Goal: Transaction & Acquisition: Purchase product/service

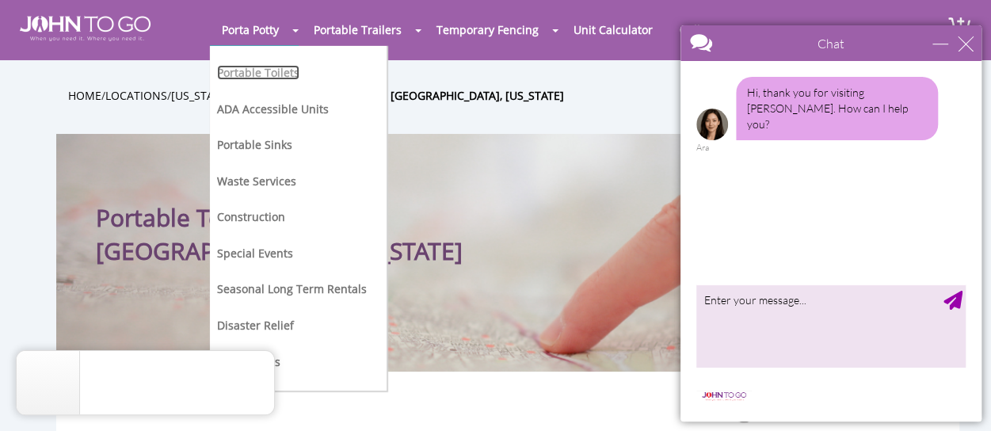
click at [266, 71] on link "Portable Toilets" at bounding box center [258, 72] width 82 height 15
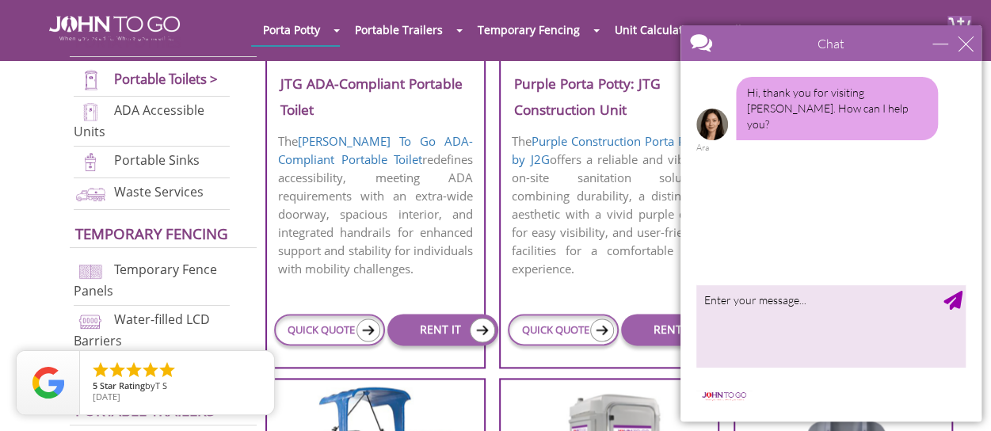
scroll to position [762, 0]
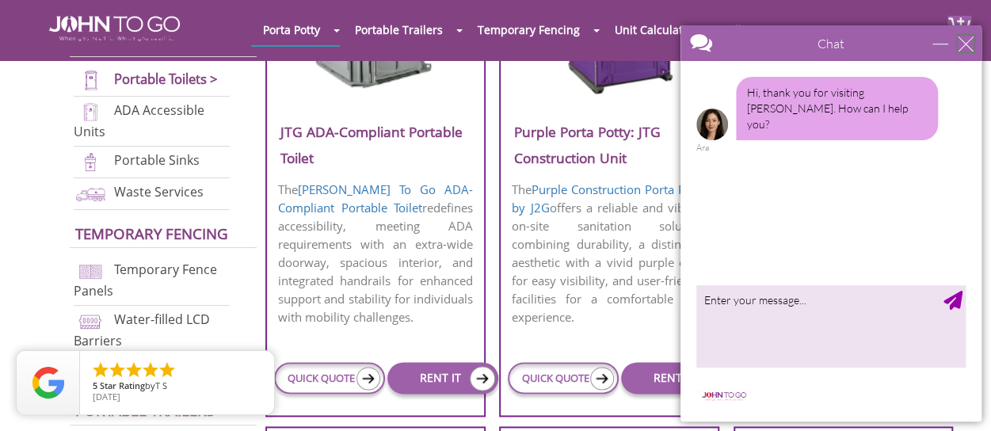
click at [963, 43] on div "close" at bounding box center [966, 44] width 16 height 16
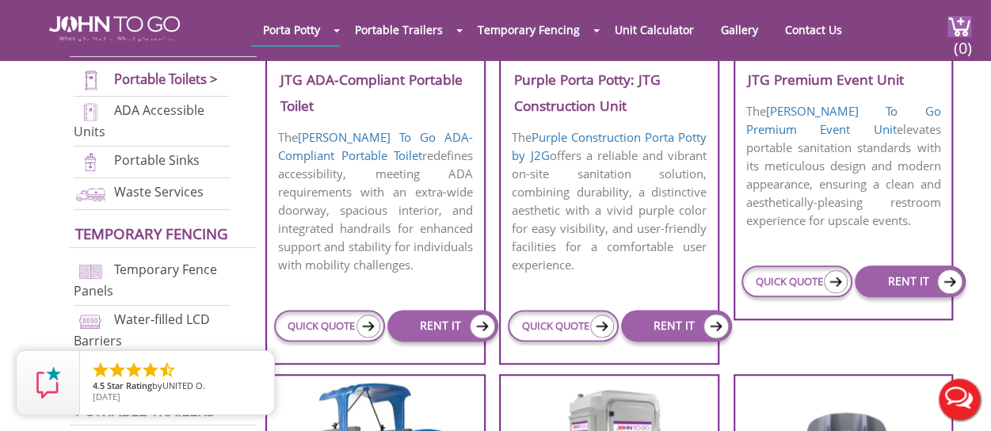
scroll to position [815, 0]
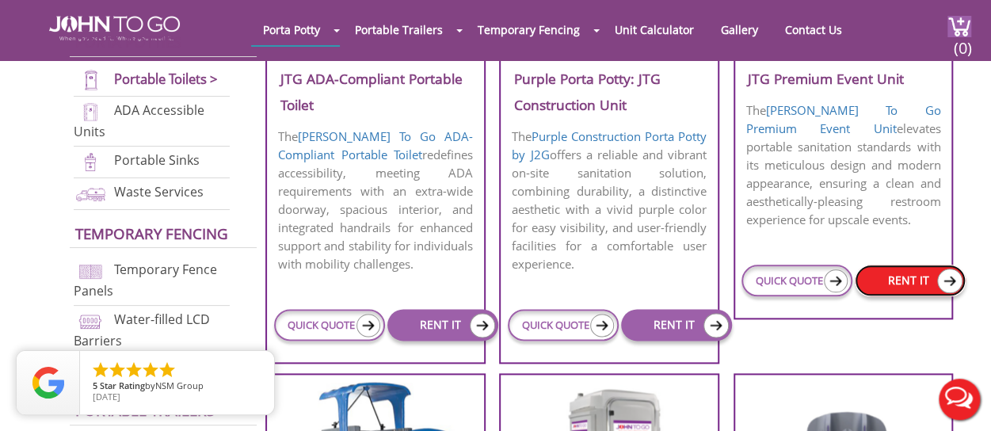
click at [900, 282] on link "RENT IT" at bounding box center [910, 281] width 111 height 32
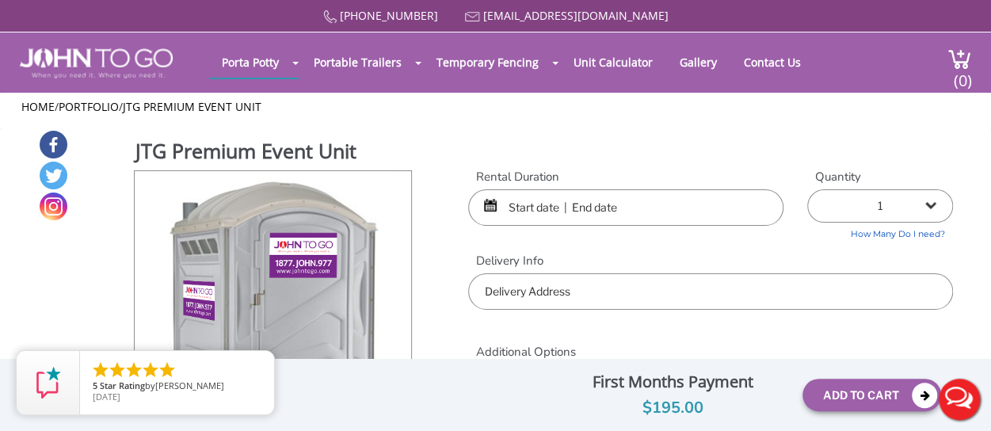
click at [648, 211] on input "text" at bounding box center [625, 207] width 315 height 36
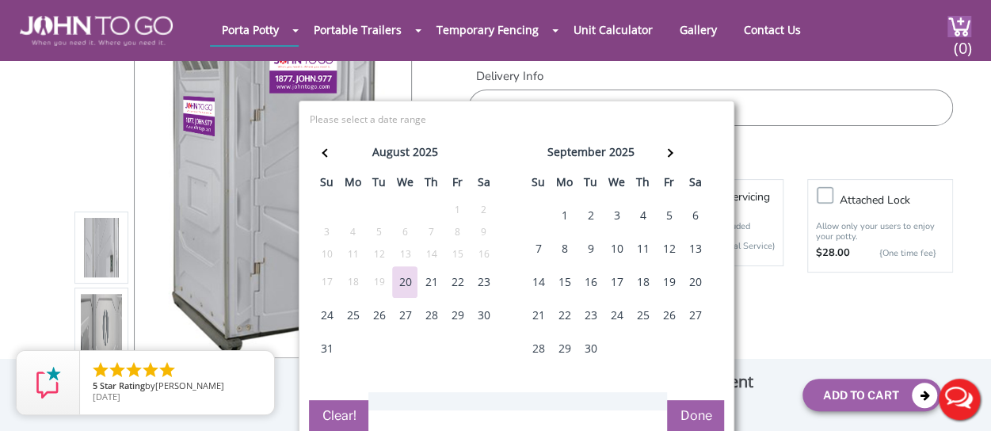
scroll to position [125, 0]
click at [664, 159] on th at bounding box center [669, 154] width 26 height 32
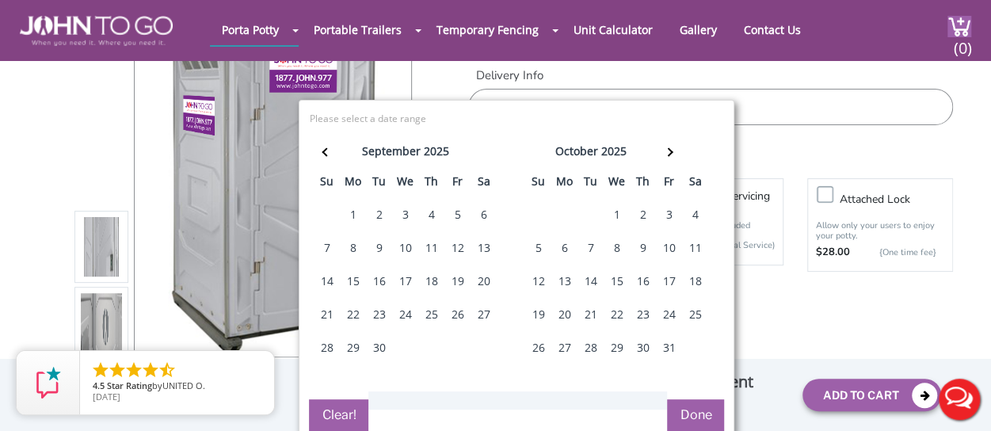
click at [453, 219] on div "5" at bounding box center [457, 215] width 25 height 32
click at [488, 212] on div "6" at bounding box center [483, 215] width 25 height 32
type input "09/05/2025 to 09/06/2025"
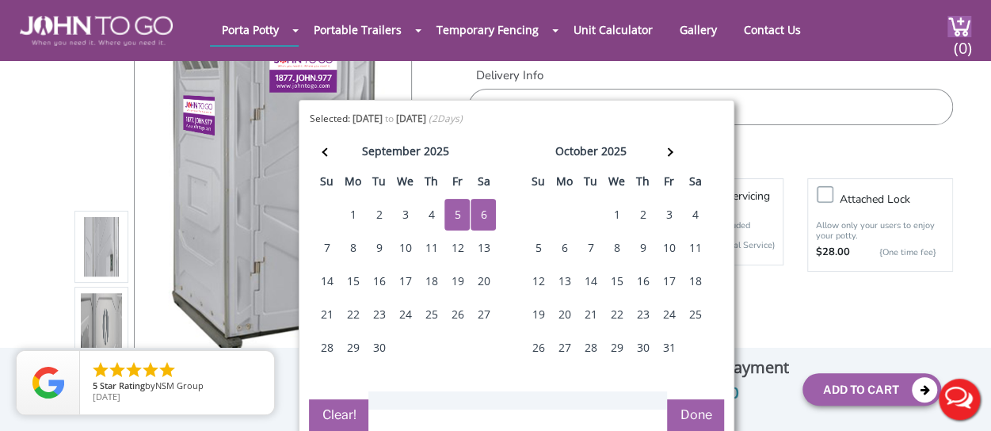
click at [696, 408] on button "Done" at bounding box center [695, 415] width 57 height 32
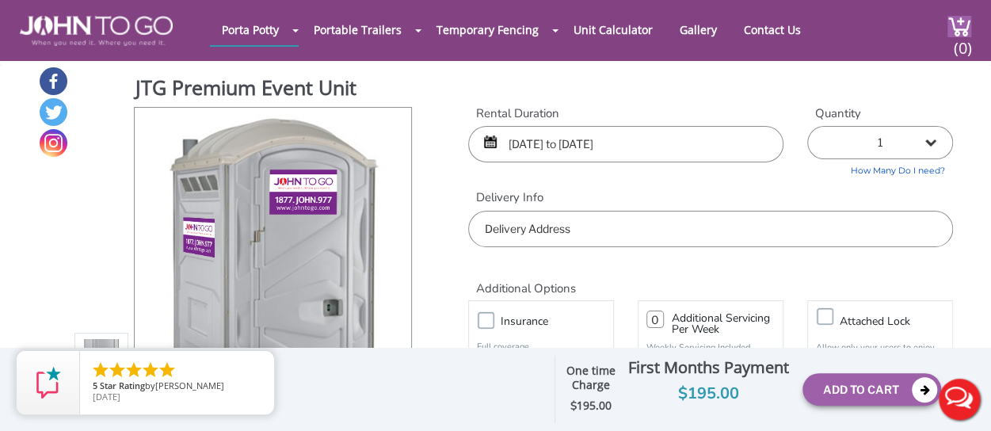
scroll to position [0, 0]
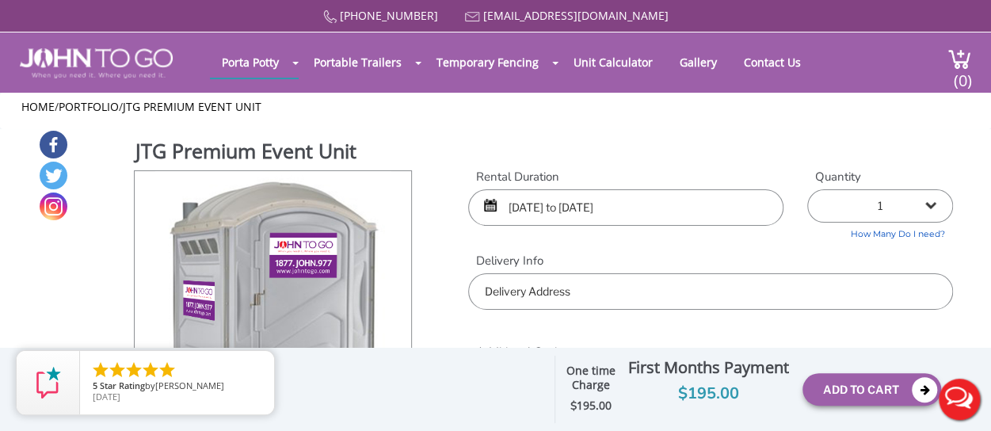
click at [658, 292] on input "text" at bounding box center [710, 291] width 485 height 36
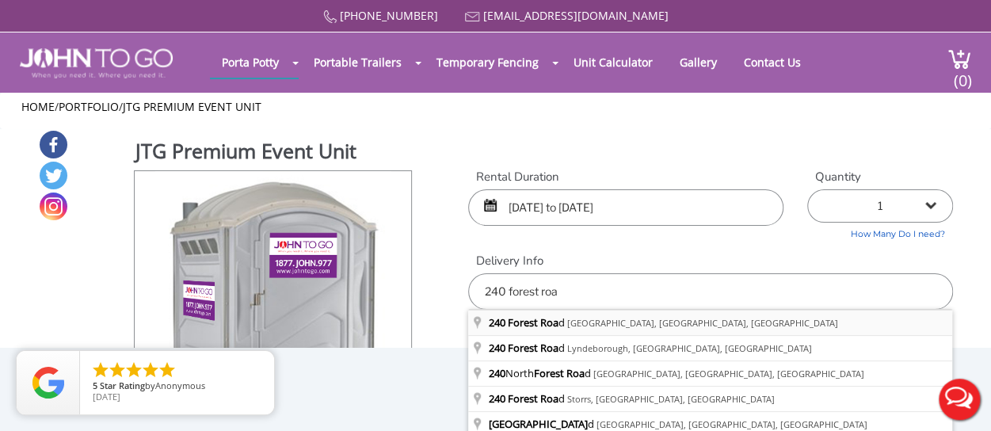
type input "240 Forest Road, Douglaston, NY, USA"
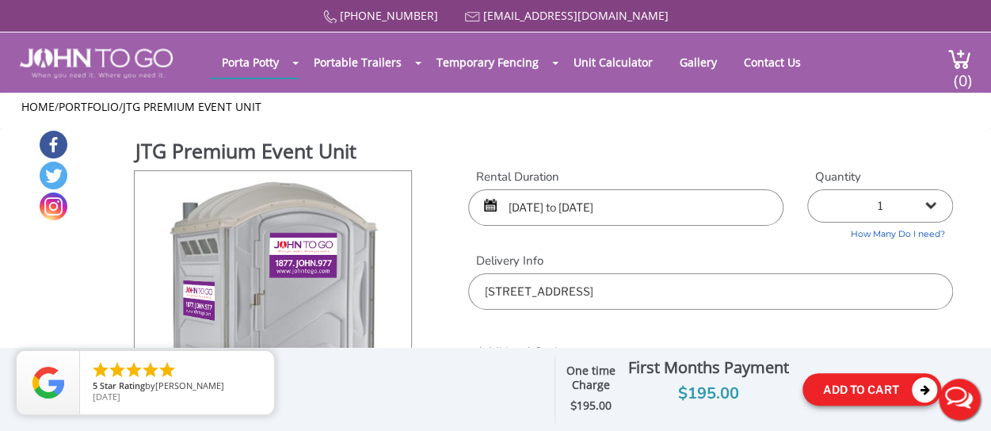
click at [833, 382] on button "Add To Cart" at bounding box center [872, 389] width 139 height 32
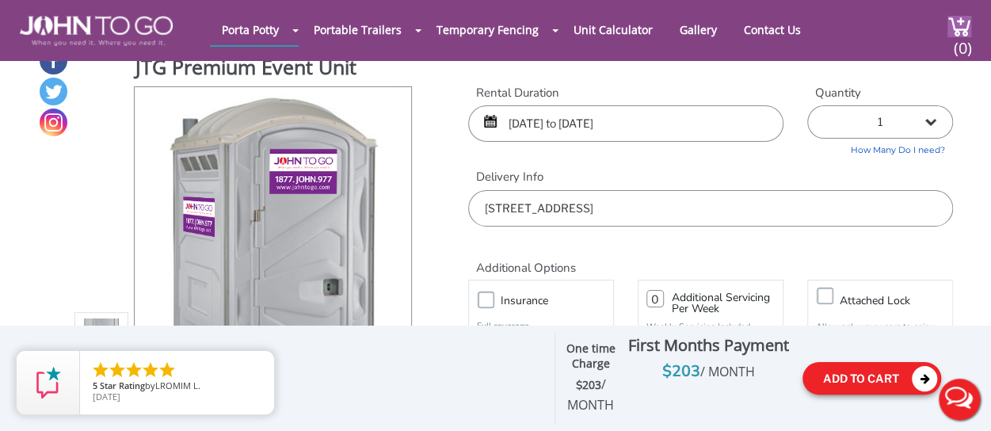
scroll to position [22, 0]
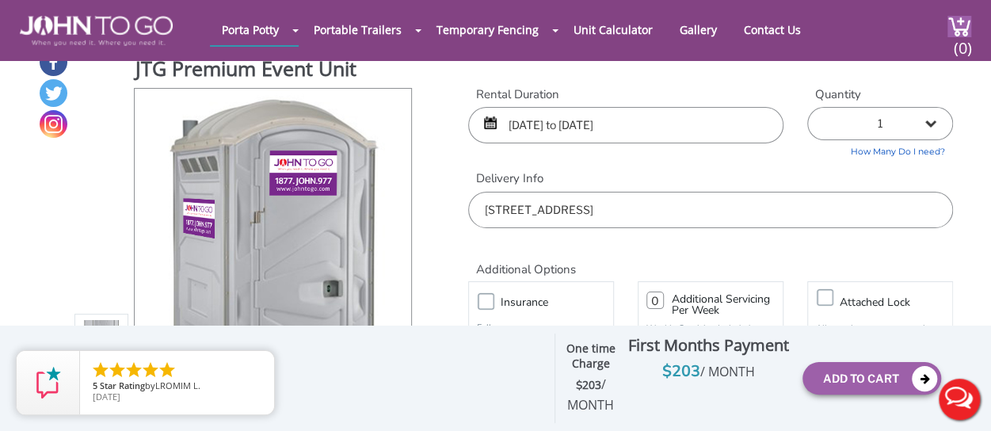
click at [658, 126] on input "09/05/2025 to 09/06/2025" at bounding box center [625, 125] width 315 height 36
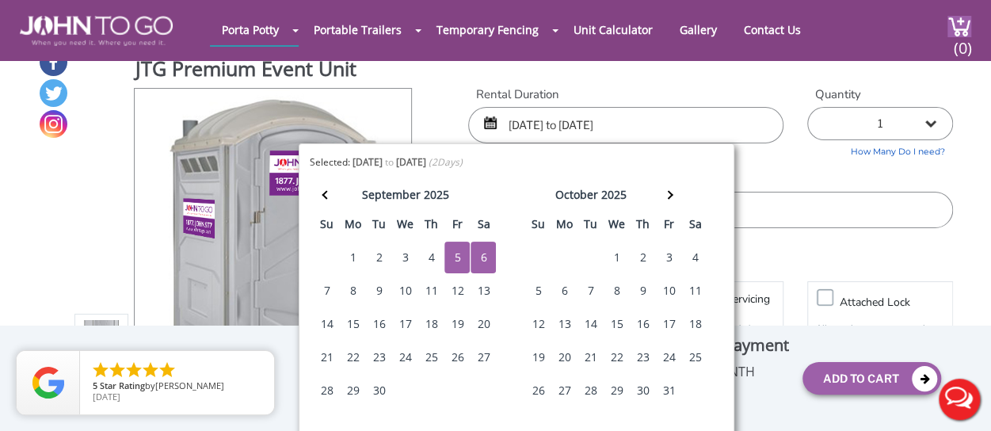
click at [321, 285] on div "7" at bounding box center [326, 291] width 25 height 32
click at [456, 259] on div "5" at bounding box center [457, 258] width 25 height 32
type input "09/05/2025 to 09/07/2025"
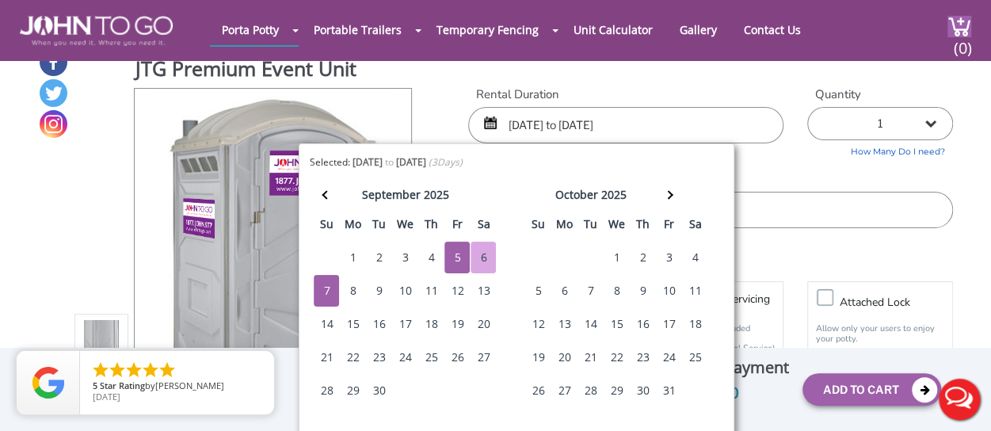
click at [803, 231] on div "Additional Options" at bounding box center [710, 253] width 509 height 50
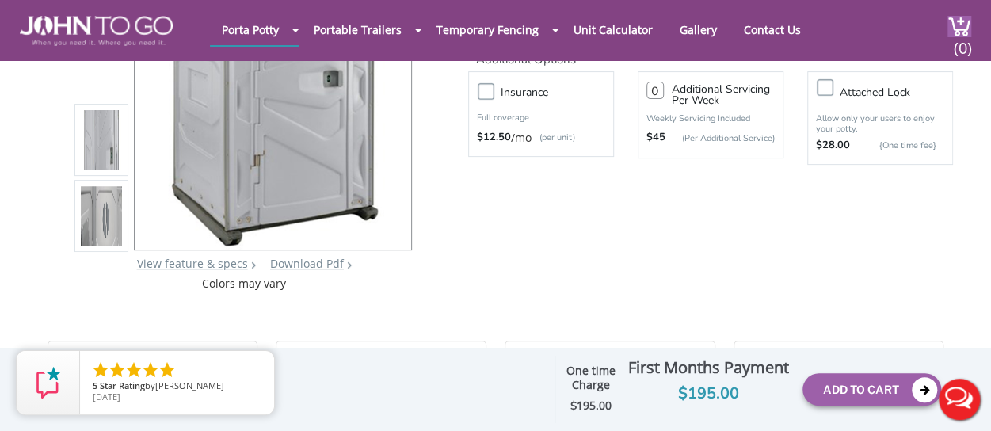
scroll to position [235, 0]
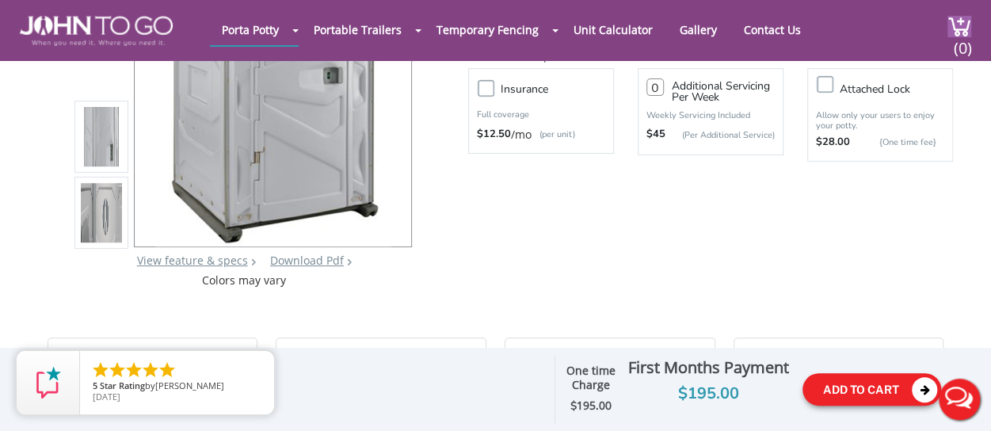
click at [830, 373] on button "Add To Cart" at bounding box center [872, 389] width 139 height 32
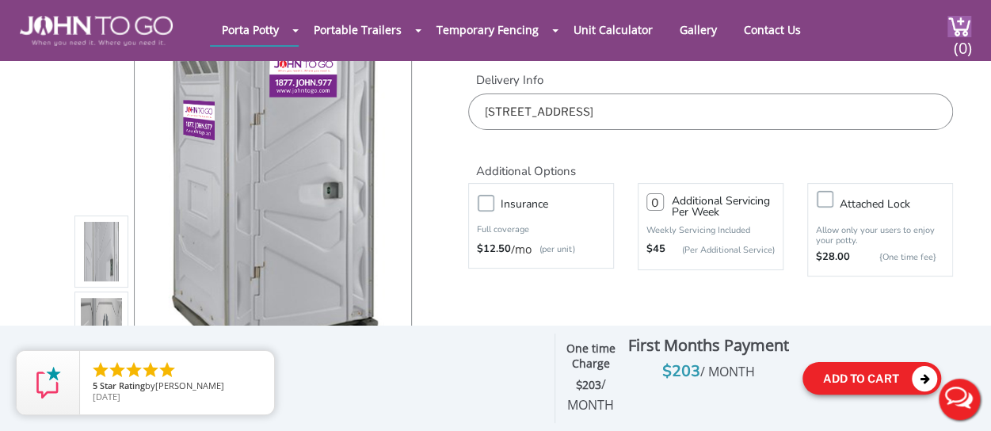
scroll to position [121, 0]
click at [821, 378] on button "Add To Cart" at bounding box center [872, 378] width 139 height 32
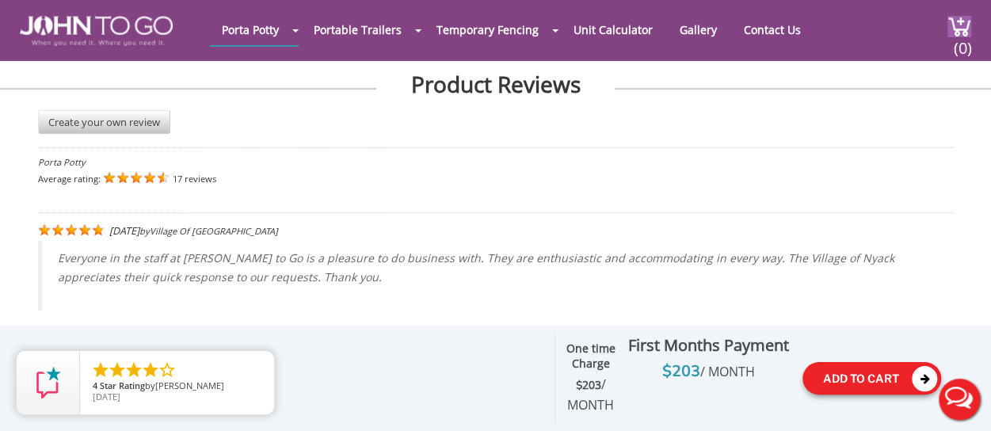
scroll to position [3051, 0]
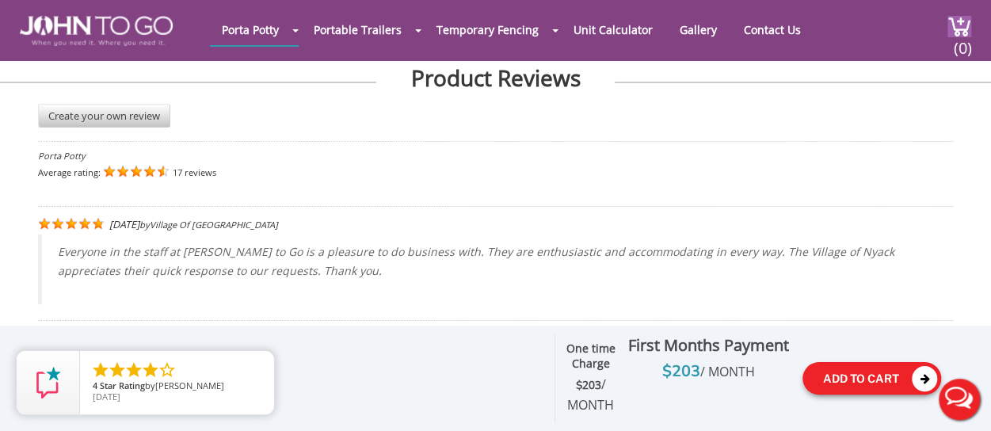
click at [835, 364] on button "Add To Cart" at bounding box center [872, 378] width 139 height 32
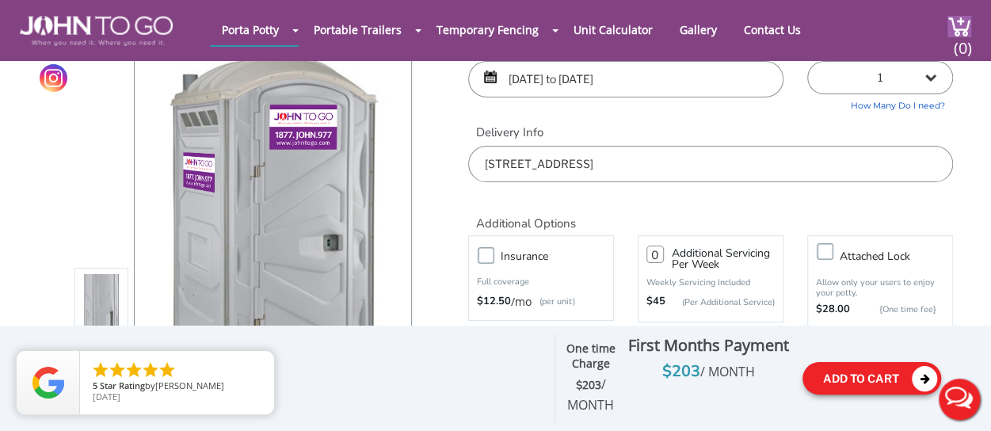
scroll to position [66, 0]
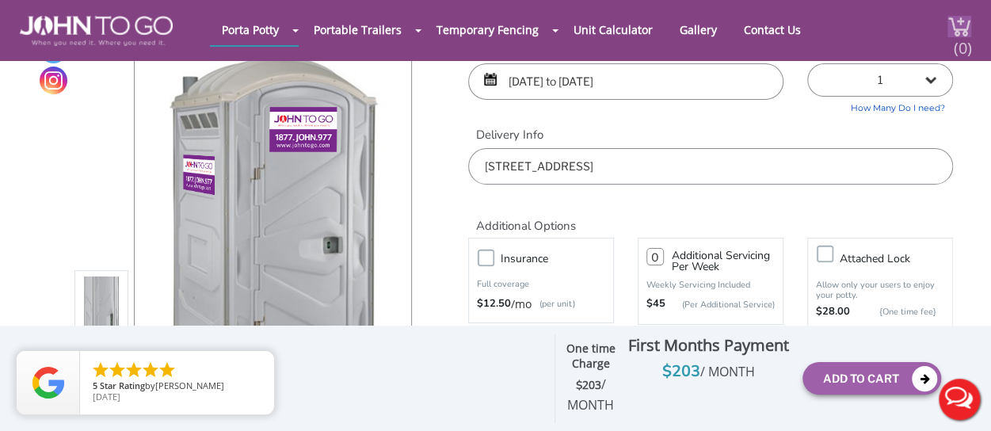
click at [951, 24] on img at bounding box center [960, 26] width 24 height 21
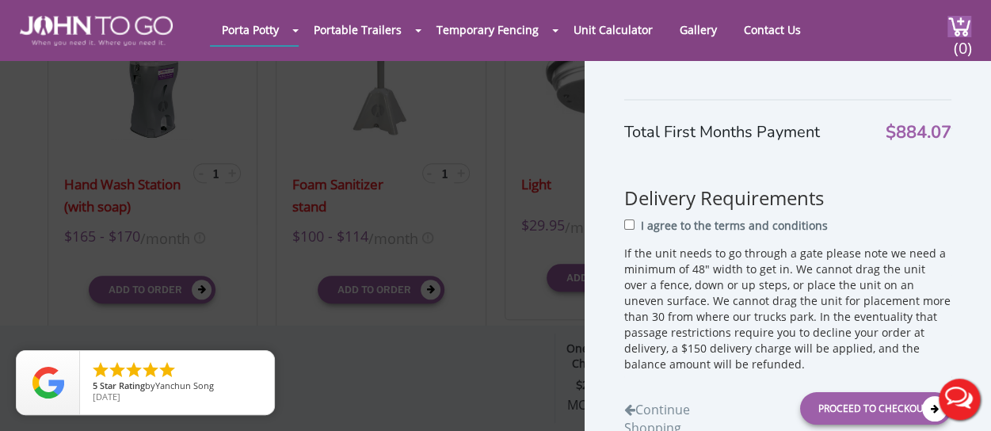
scroll to position [571, 0]
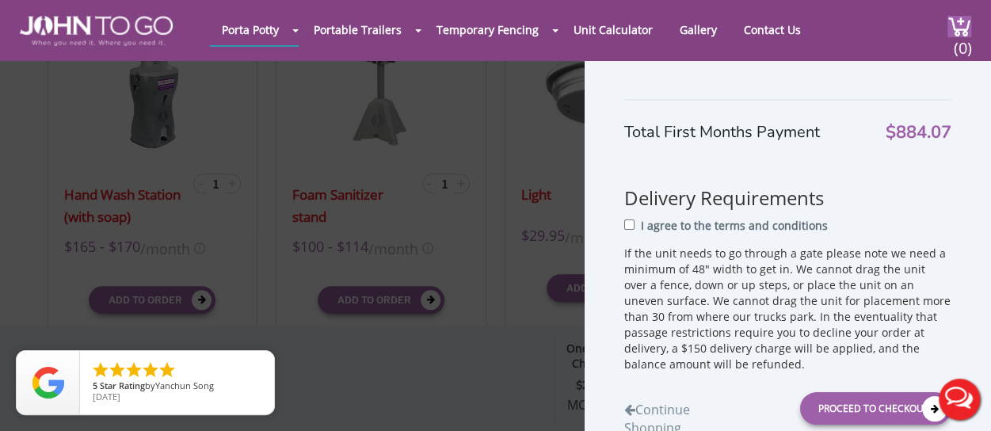
click at [922, 156] on div "Total First Months Payment $884.07 Delivery Requirements I agree to the terms a…" at bounding box center [787, 268] width 327 height 352
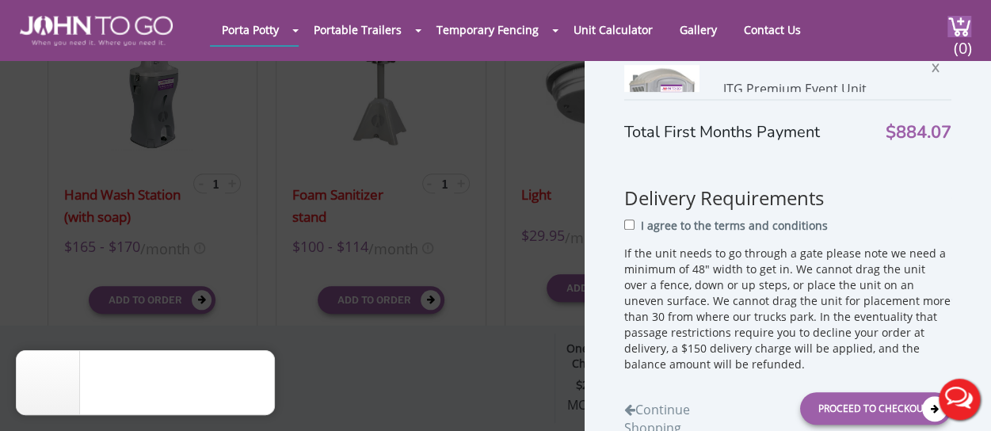
scroll to position [330, 0]
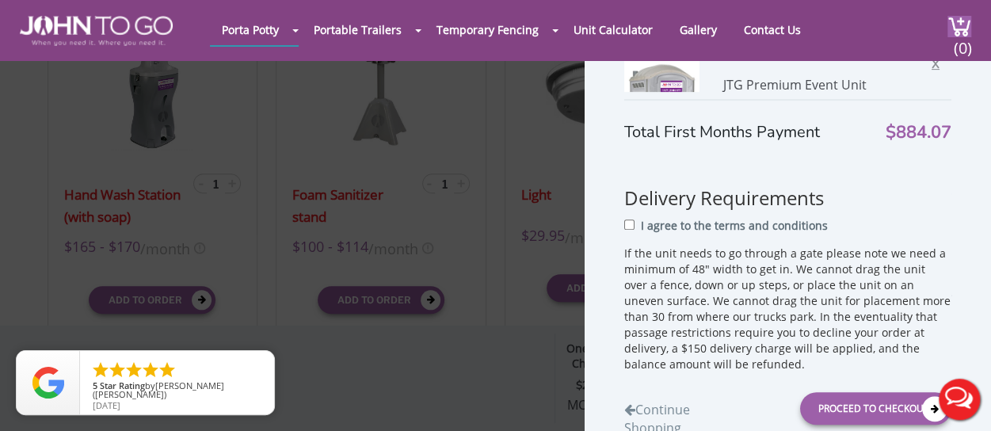
click at [932, 66] on span "X" at bounding box center [940, 62] width 16 height 21
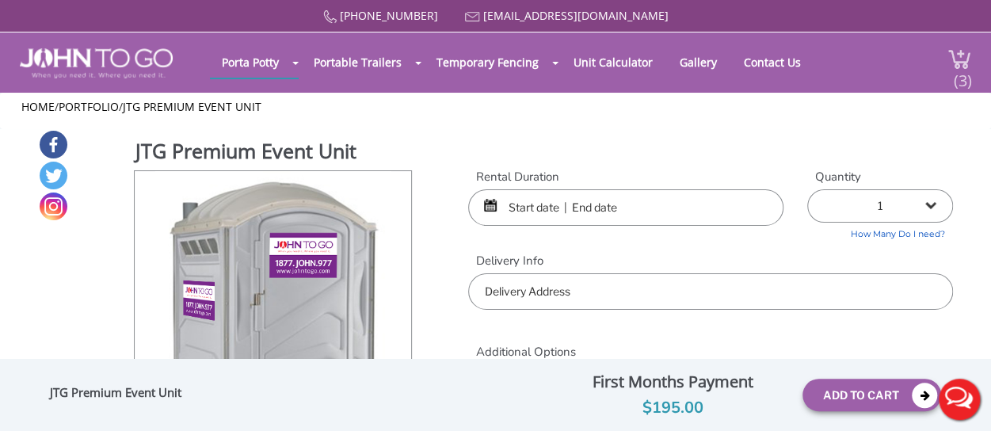
click at [967, 61] on span "(3)" at bounding box center [962, 74] width 19 height 34
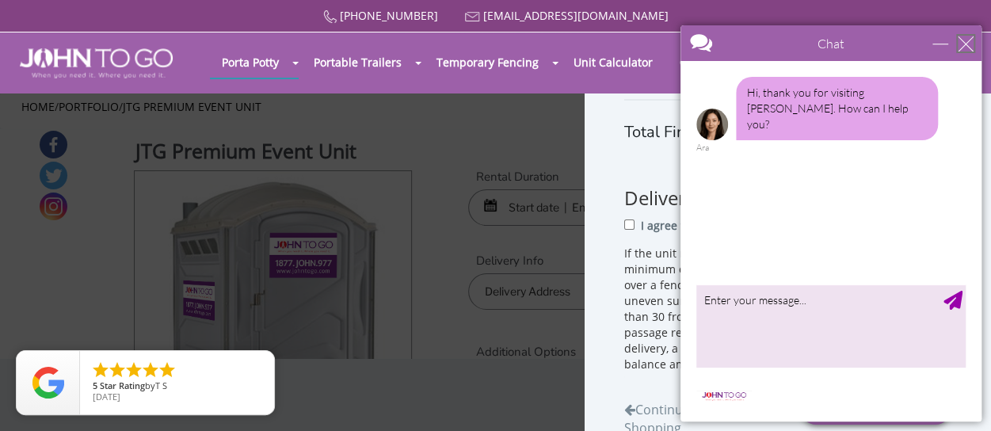
click at [964, 48] on div "close" at bounding box center [966, 44] width 16 height 16
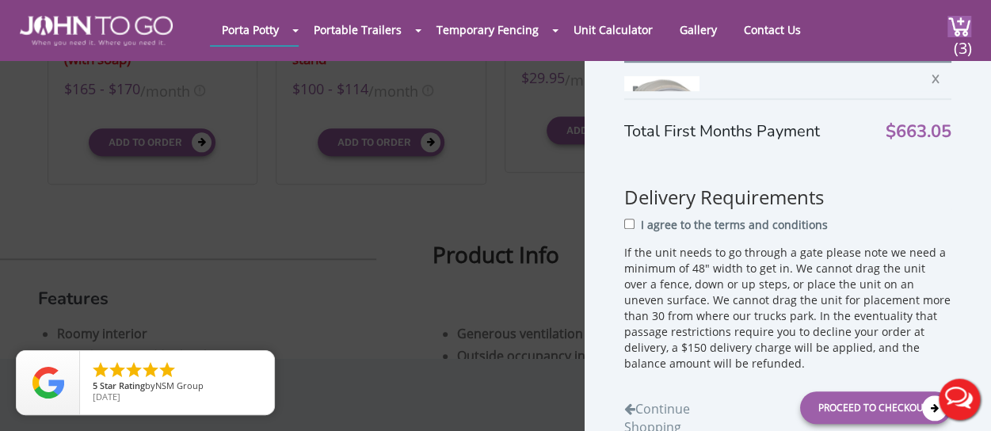
scroll to position [562, 0]
click at [932, 80] on span "X" at bounding box center [940, 79] width 16 height 21
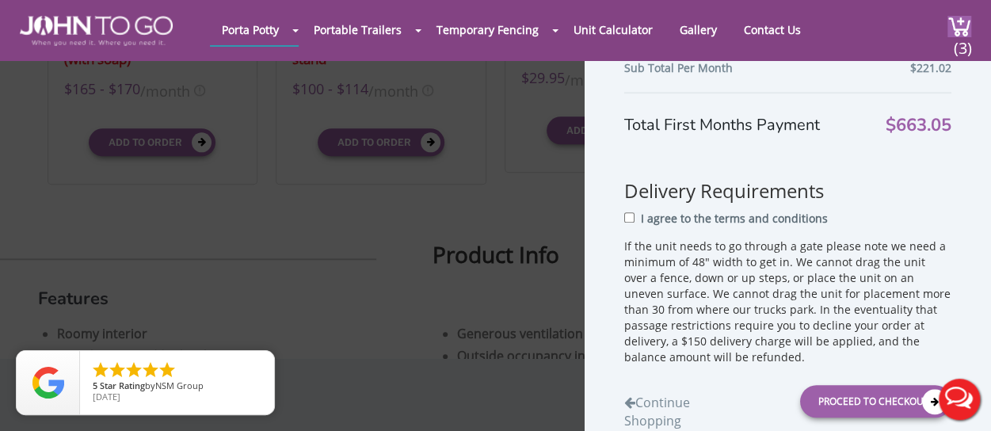
scroll to position [539, 0]
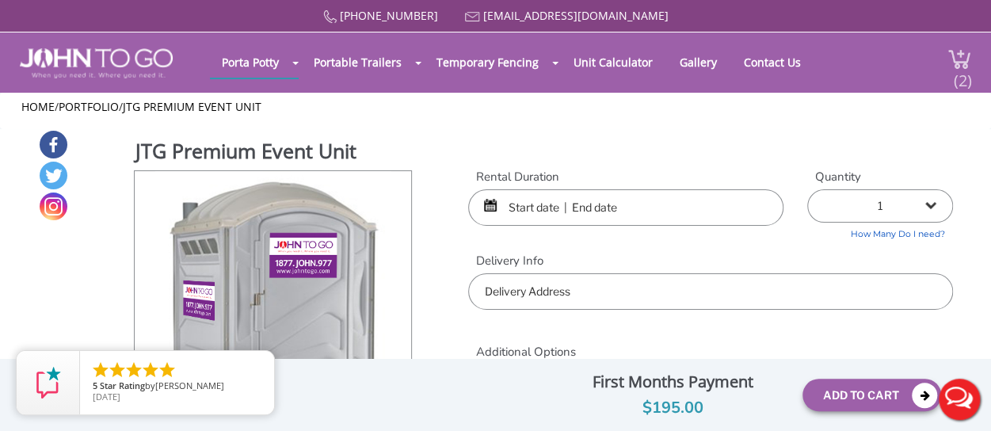
click at [962, 74] on span "(2)" at bounding box center [962, 74] width 19 height 34
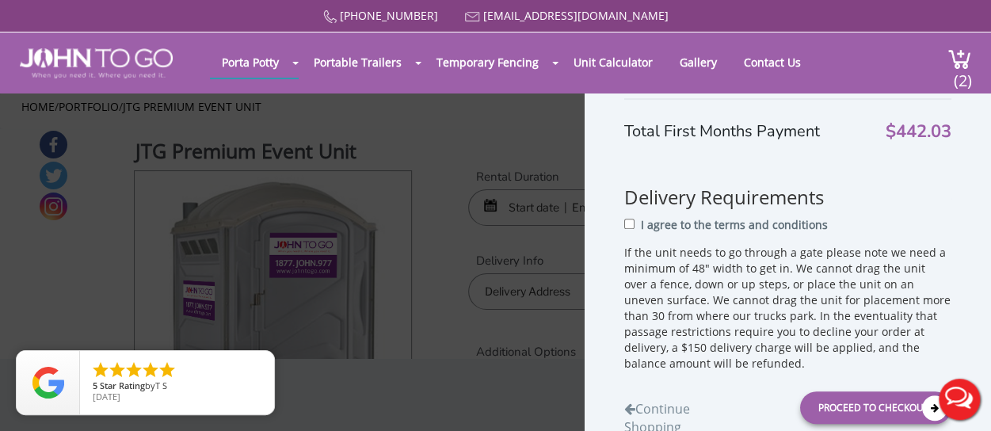
click at [843, 170] on h3 "Delivery Requirements" at bounding box center [787, 182] width 327 height 49
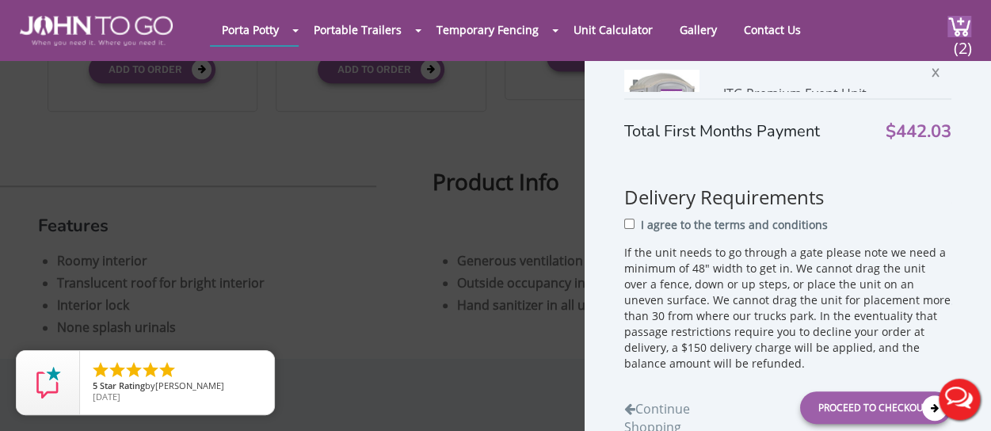
scroll to position [67, 0]
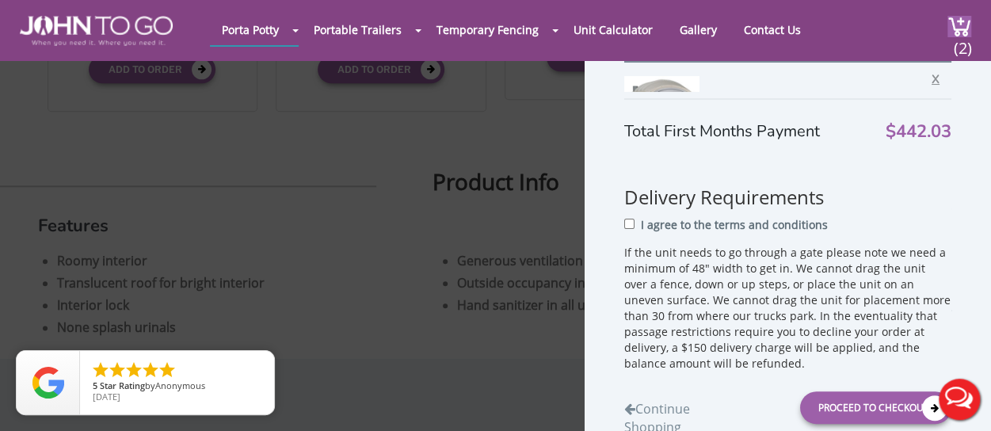
click at [932, 78] on span "X" at bounding box center [940, 77] width 16 height 21
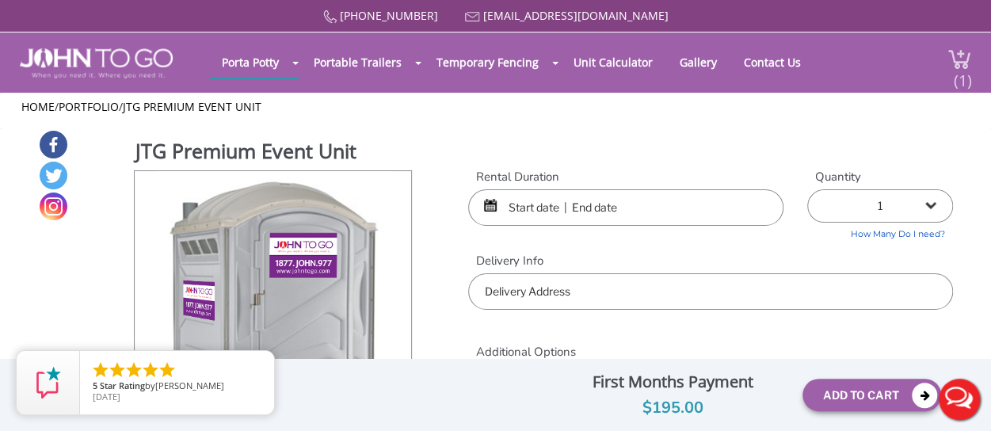
click at [946, 57] on div "(1)" at bounding box center [950, 62] width 42 height 60
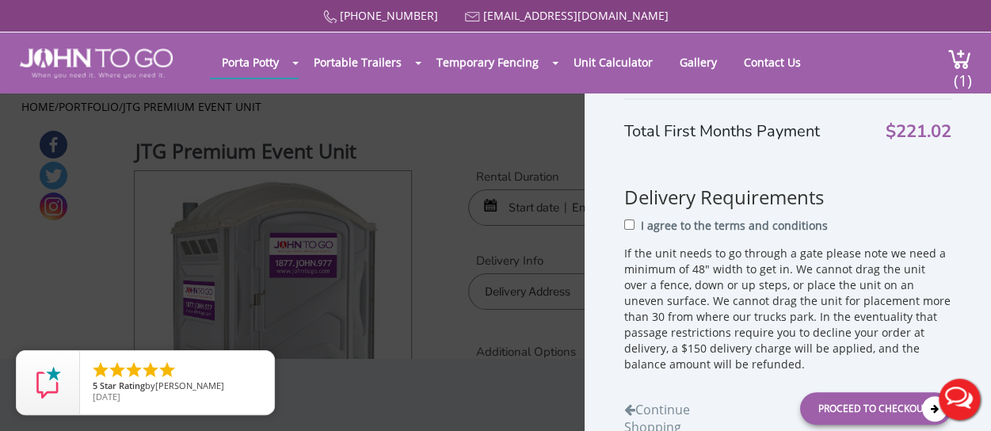
scroll to position [135, 0]
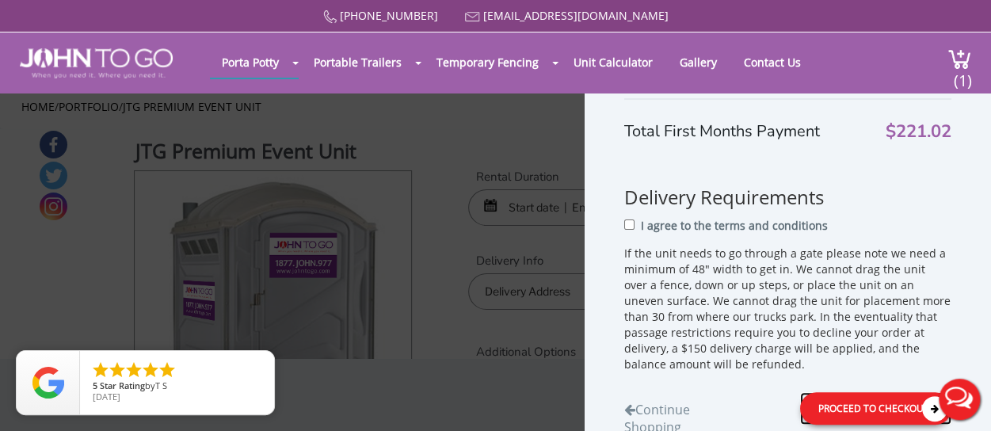
click at [849, 405] on div "Proceed to Checkout" at bounding box center [875, 408] width 151 height 32
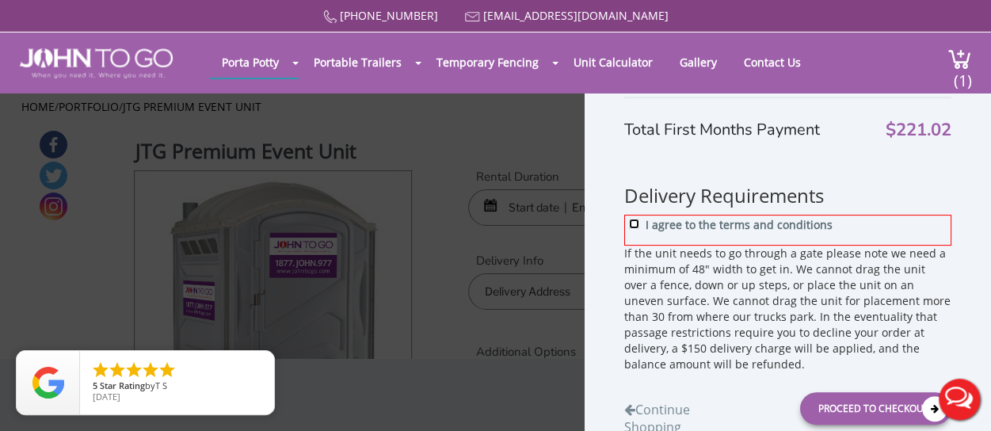
click at [634, 222] on input "I agree to the terms and conditions" at bounding box center [634, 224] width 10 height 10
checkbox input "true"
click at [832, 403] on div "Proceed to Checkout" at bounding box center [875, 408] width 151 height 32
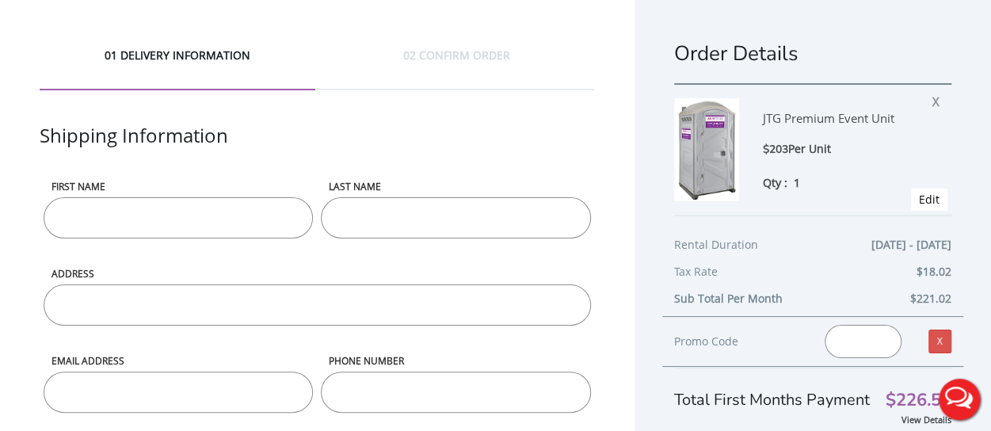
click at [201, 230] on input "First name" at bounding box center [178, 217] width 269 height 41
type input "[PERSON_NAME]"
type input "[STREET_ADDRESS]"
type input "[EMAIL_ADDRESS][DOMAIN_NAME]"
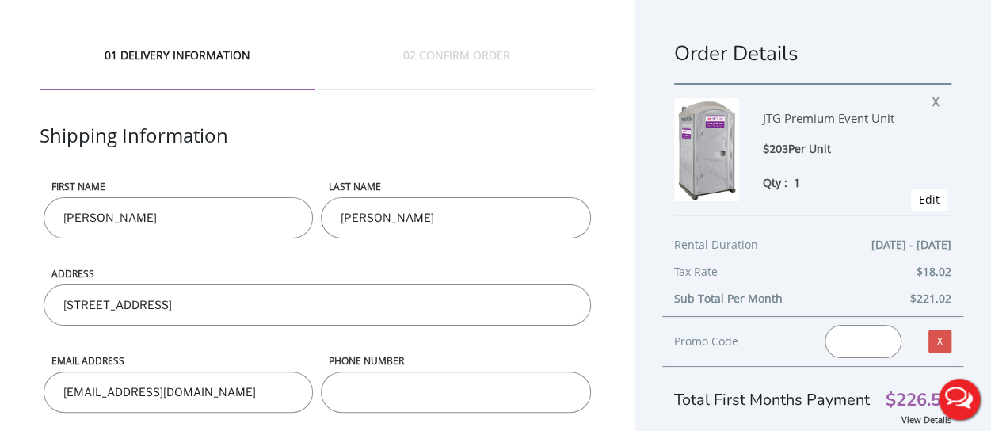
type input "9177157437"
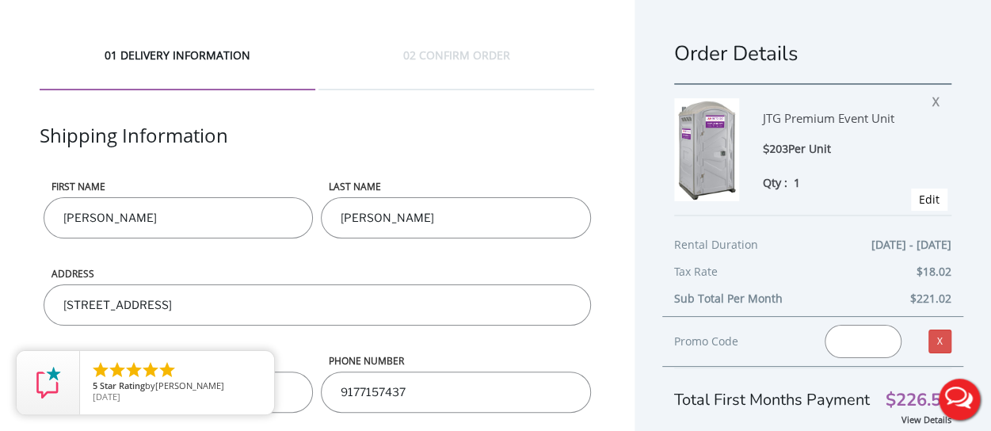
scroll to position [129, 0]
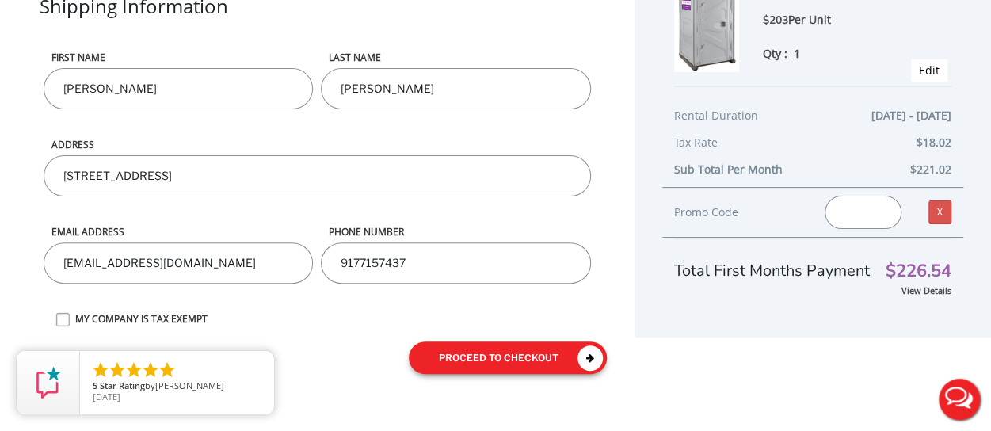
click at [464, 356] on button "proceed to checkout" at bounding box center [508, 358] width 198 height 32
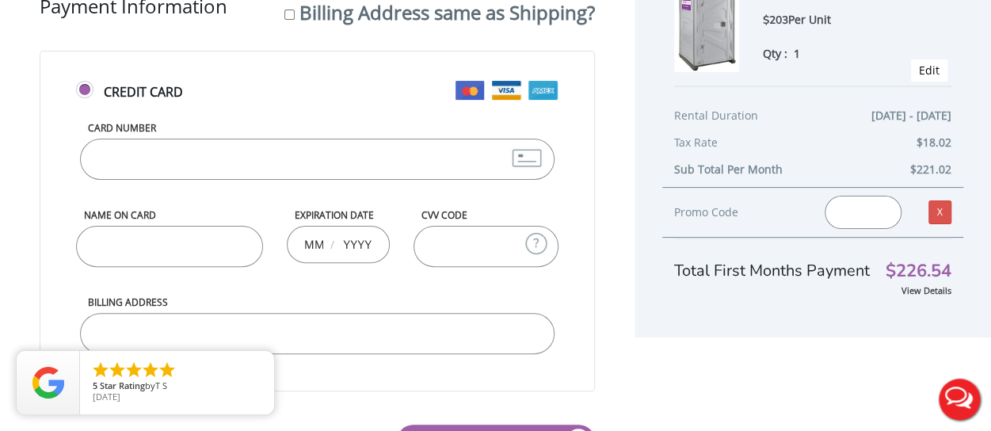
click at [235, 162] on input "Card Number" at bounding box center [317, 159] width 475 height 41
type input "[CREDIT_CARD_NUMBER]"
click at [127, 242] on input "Name on Card" at bounding box center [169, 246] width 187 height 41
type input "[PERSON_NAME]"
type input "12"
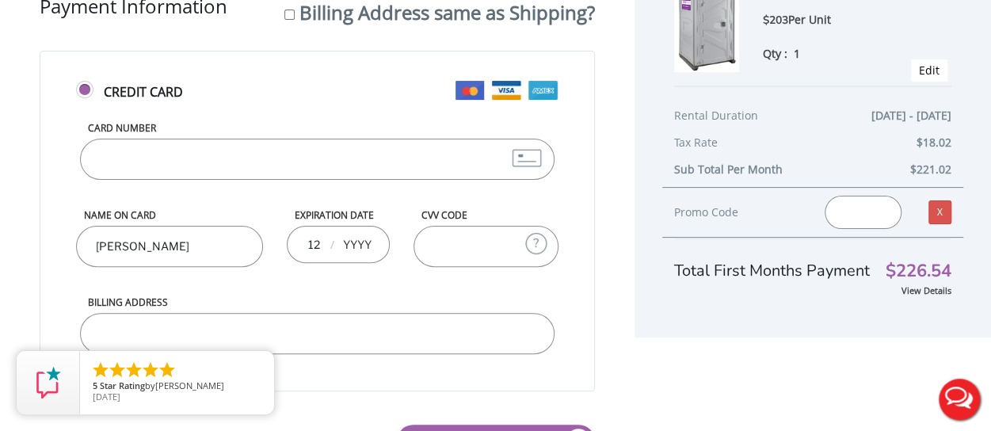
type input "2025"
click at [316, 239] on input "12" at bounding box center [313, 244] width 20 height 32
type input "1"
type input "04"
click at [371, 243] on input "2025" at bounding box center [357, 244] width 32 height 32
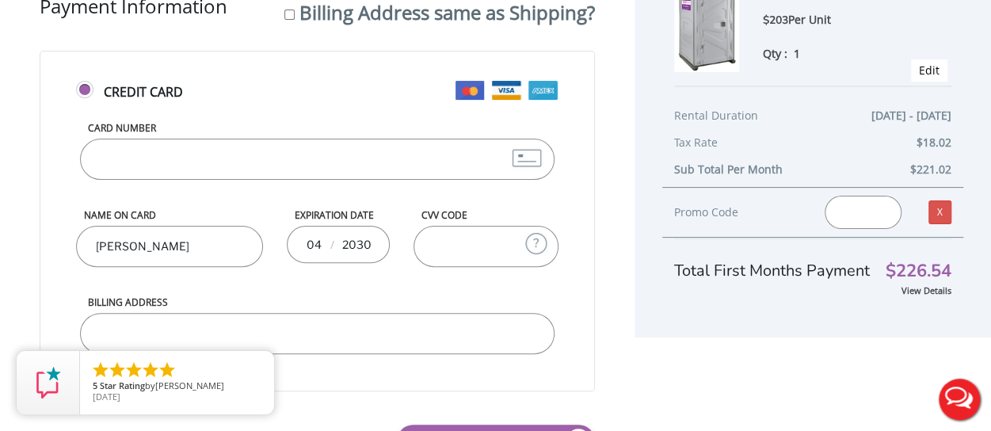
type input "2030"
click at [450, 241] on input "CVV Code" at bounding box center [486, 246] width 145 height 41
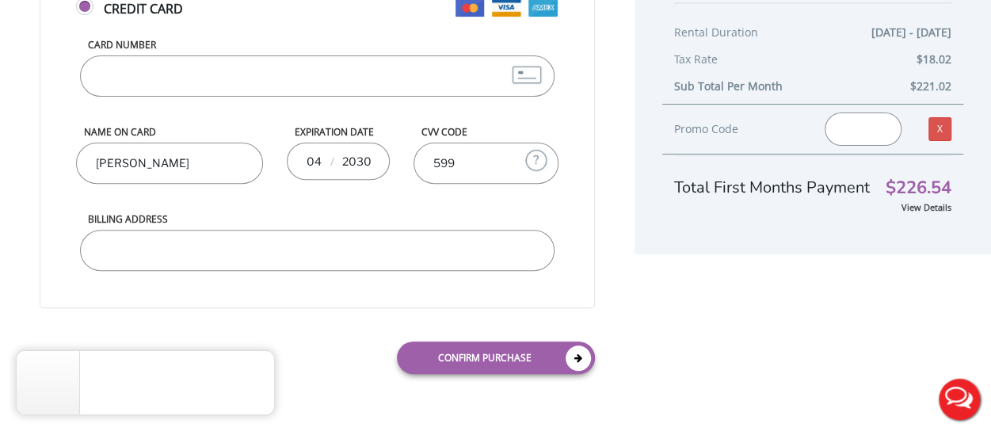
type input "599"
click at [406, 233] on input "Billing Address" at bounding box center [317, 250] width 475 height 41
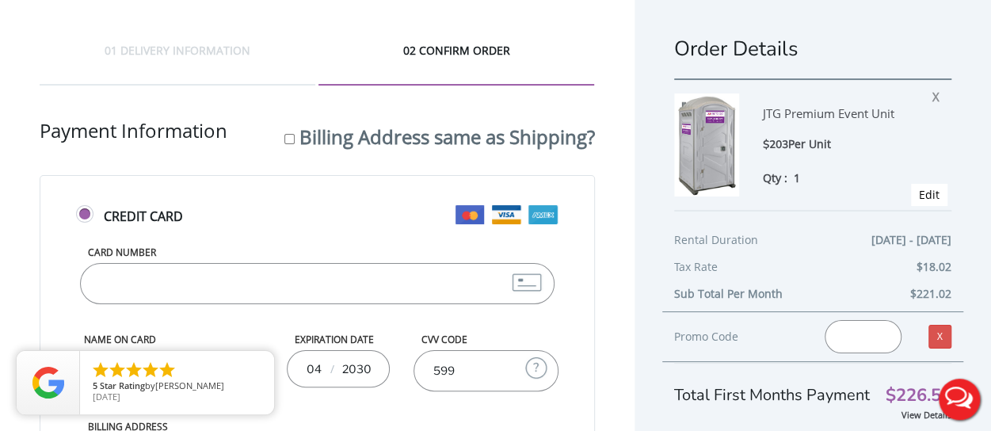
scroll to position [0, 0]
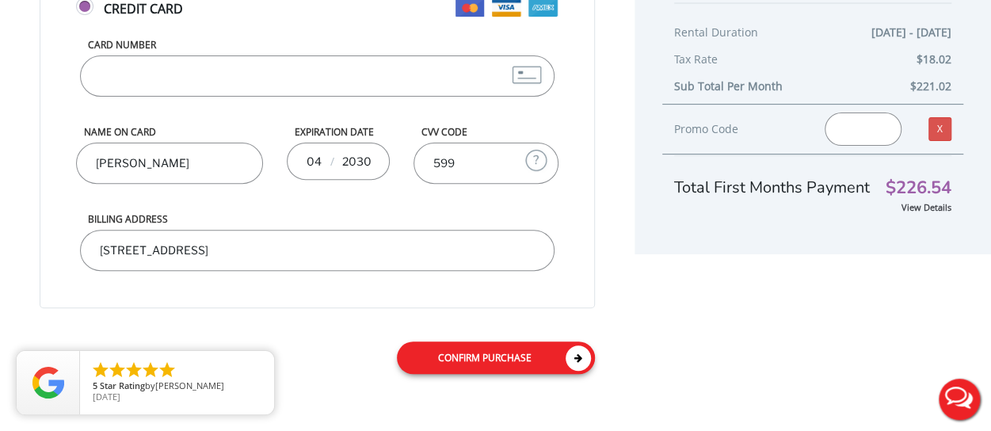
type input "[STREET_ADDRESS]"
click at [500, 362] on link "Confirm purchase" at bounding box center [496, 358] width 198 height 32
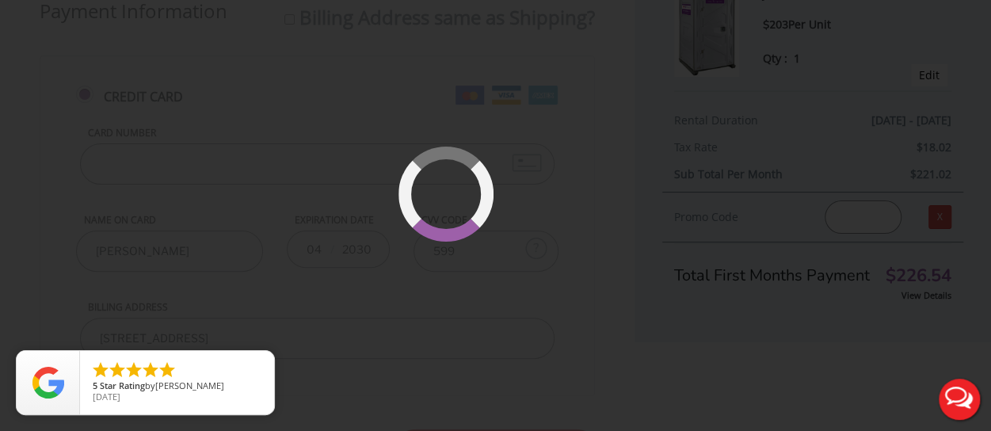
scroll to position [122, 0]
click at [537, 142] on div at bounding box center [495, 215] width 991 height 431
click at [567, 275] on div at bounding box center [495, 215] width 991 height 431
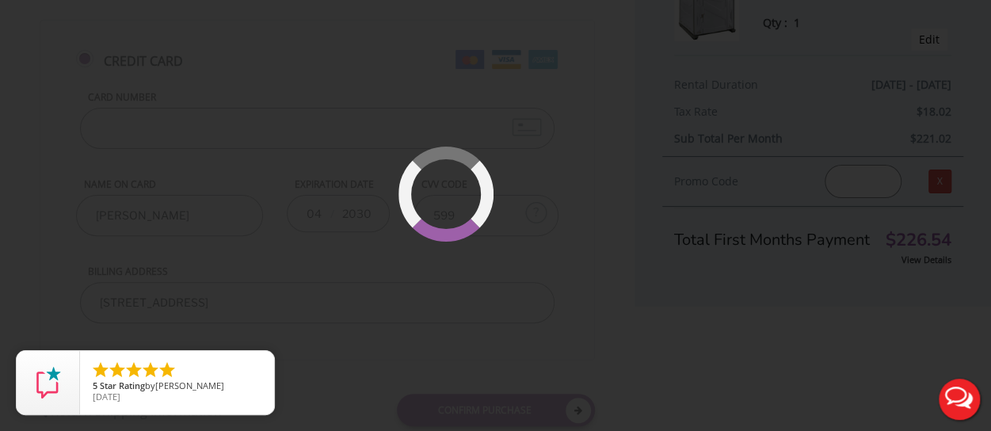
scroll to position [212, 0]
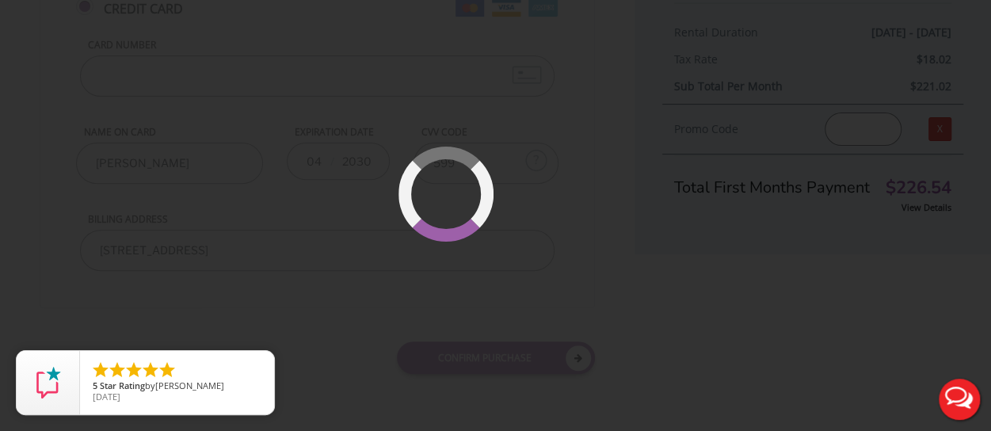
click at [564, 228] on div at bounding box center [495, 215] width 991 height 431
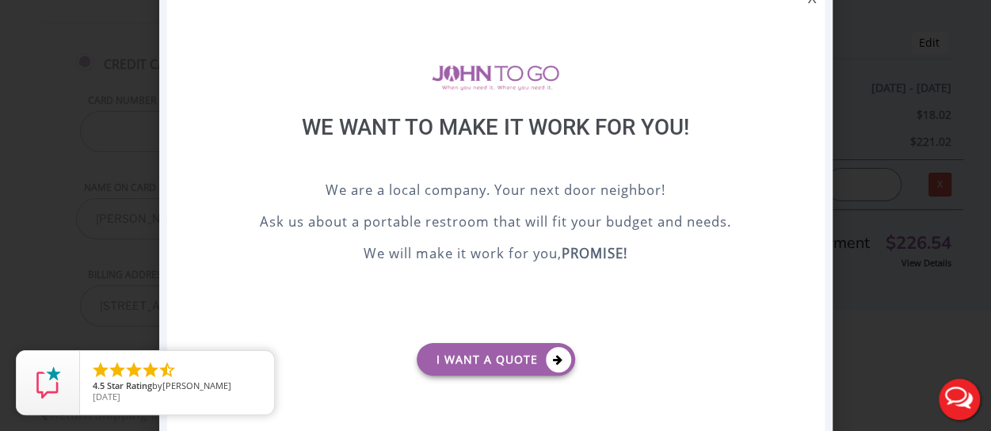
scroll to position [38, 0]
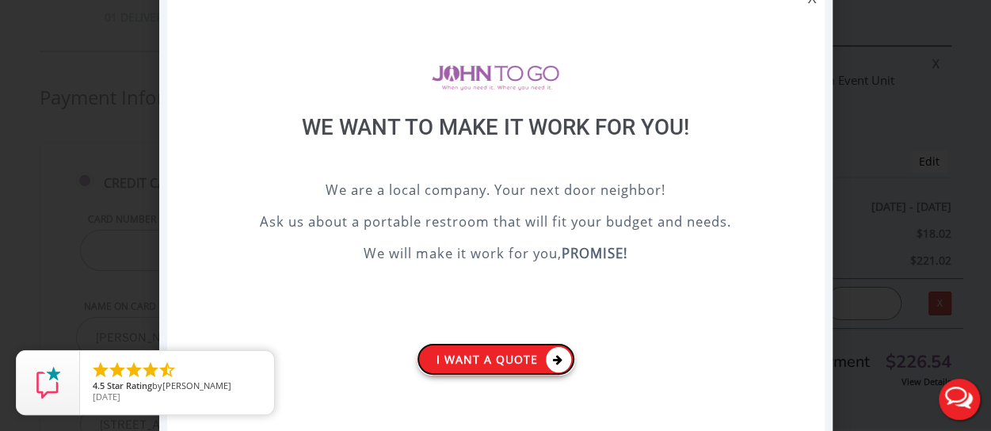
click at [520, 357] on link "I want a Quote" at bounding box center [496, 359] width 158 height 32
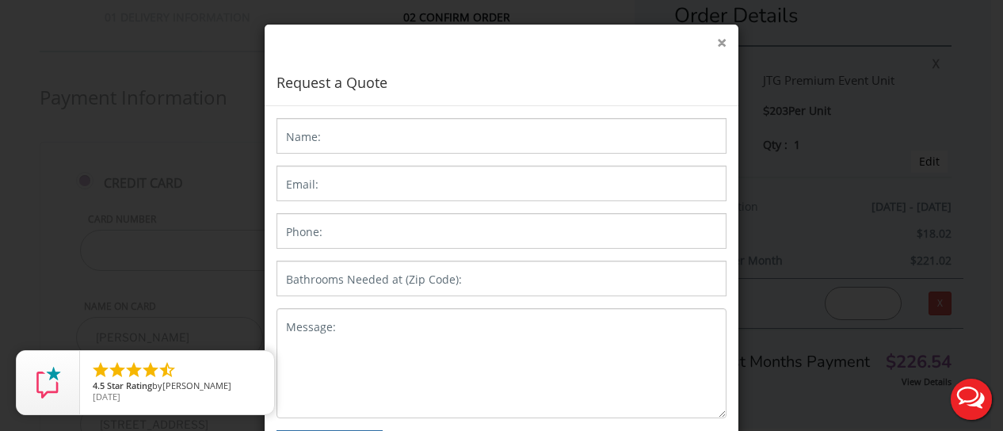
click at [717, 42] on button "×" at bounding box center [722, 43] width 10 height 17
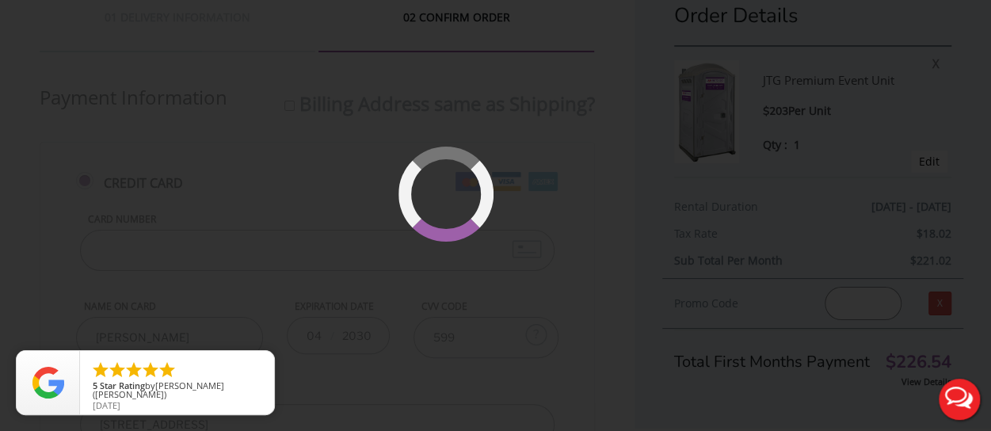
click at [566, 188] on div at bounding box center [495, 215] width 991 height 431
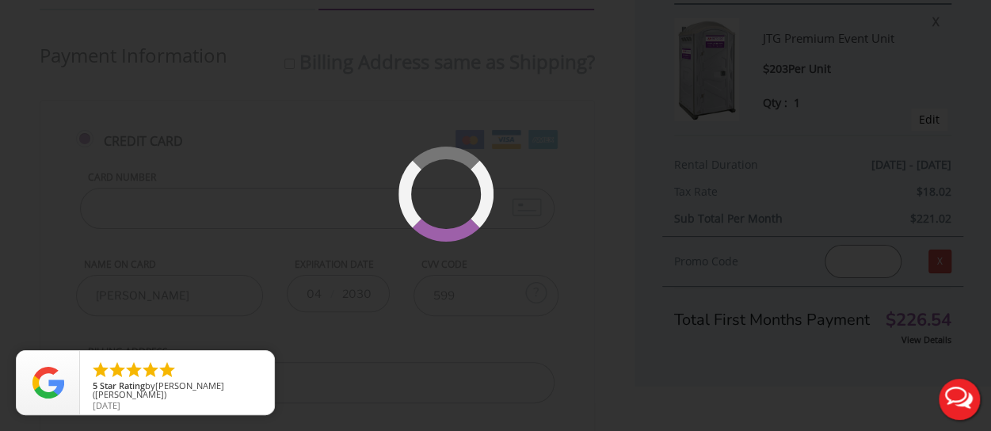
scroll to position [0, 0]
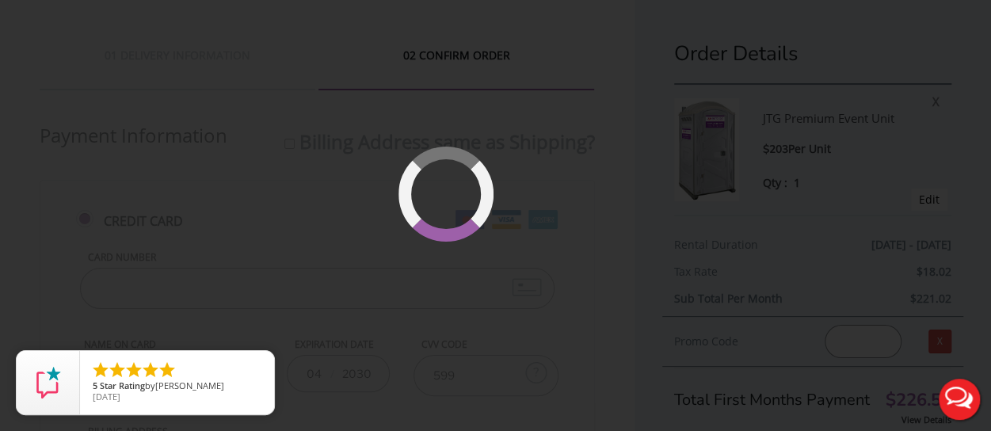
drag, startPoint x: 566, startPoint y: 188, endPoint x: 571, endPoint y: 178, distance: 11.0
click at [571, 178] on div at bounding box center [495, 215] width 991 height 431
click at [498, 246] on div at bounding box center [494, 242] width 100 height 100
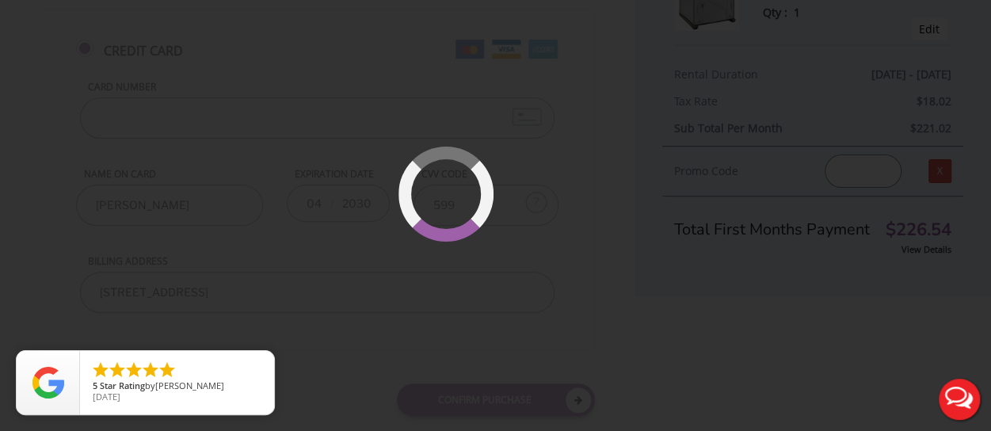
scroll to position [212, 0]
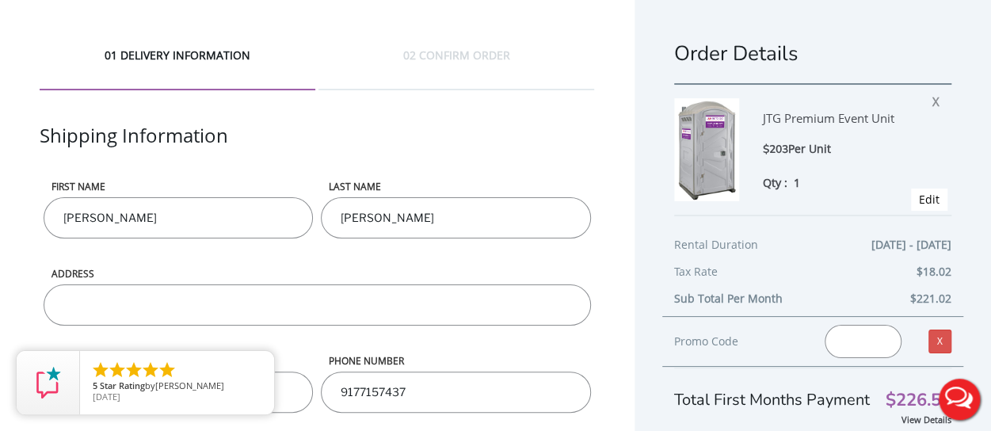
scroll to position [129, 0]
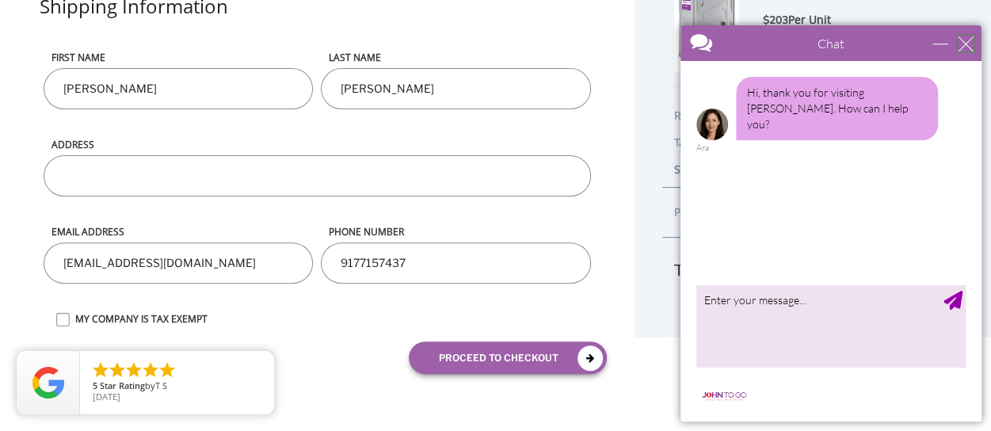
click at [971, 42] on div "close" at bounding box center [966, 44] width 16 height 16
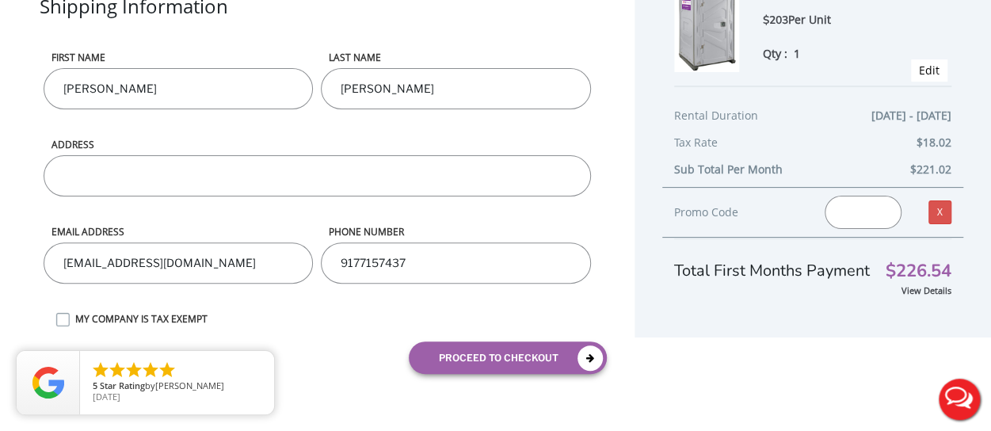
click at [393, 175] on input "ADDRESS" at bounding box center [318, 175] width 548 height 41
click at [214, 175] on input "[STREET_ADDRESS]" at bounding box center [318, 175] width 548 height 41
click at [151, 175] on input "[STREET_ADDRESS]" at bounding box center [318, 175] width 548 height 41
type input "[STREET_ADDRESS]"
click at [345, 330] on div "Continue Shopping proceed to checkout" at bounding box center [317, 358] width 579 height 56
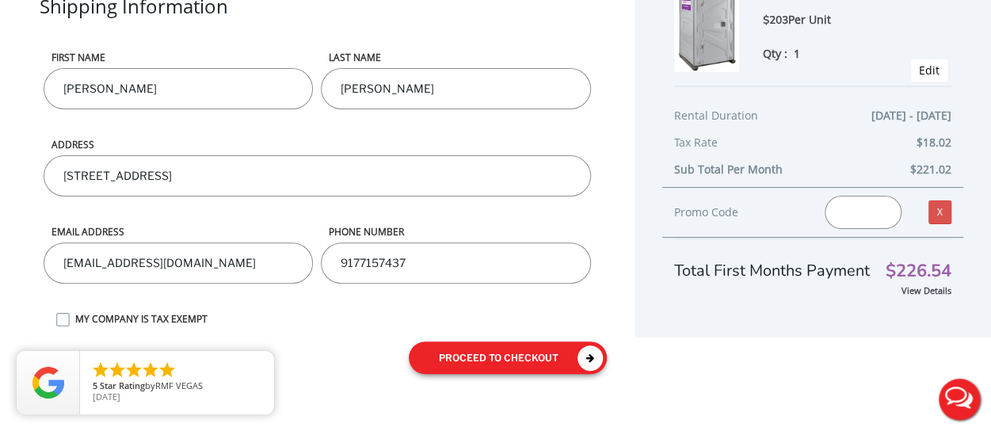
click at [434, 357] on button "proceed to checkout" at bounding box center [508, 358] width 198 height 32
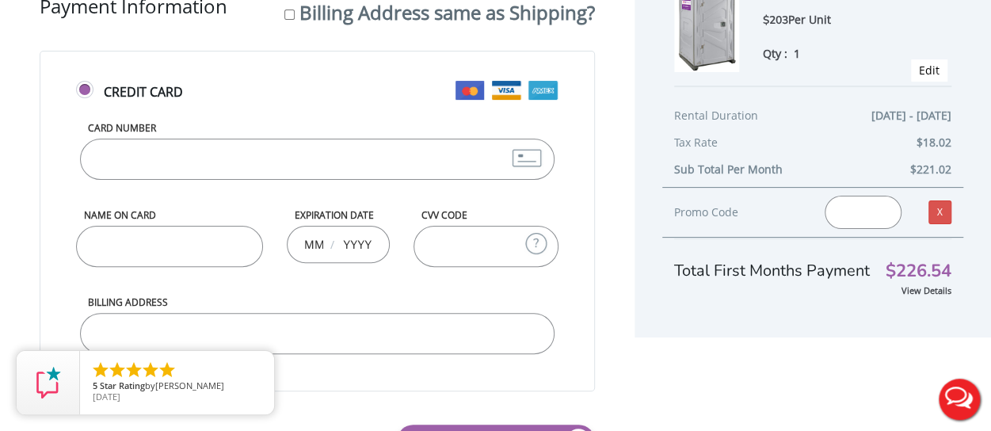
click at [231, 149] on input "Card Number" at bounding box center [317, 159] width 475 height 41
type input "[CREDIT_CARD_NUMBER]"
type input "[PERSON_NAME]"
type input "12"
type input "2025"
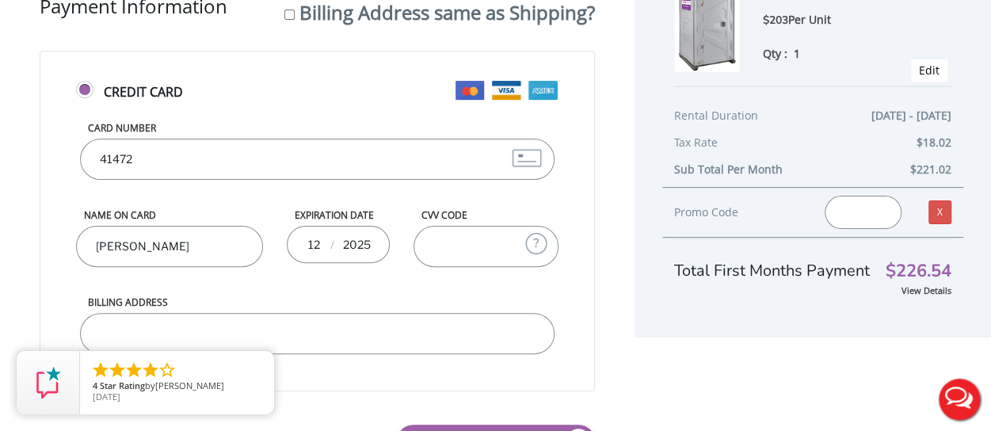
drag, startPoint x: 235, startPoint y: 162, endPoint x: 86, endPoint y: 150, distance: 149.5
click at [86, 150] on input "4147202470335918" at bounding box center [317, 159] width 475 height 41
click at [228, 162] on input "4147202470335918" at bounding box center [317, 159] width 475 height 41
drag, startPoint x: 226, startPoint y: 161, endPoint x: 149, endPoint y: 155, distance: 77.1
click at [149, 155] on input "4147202470335918" at bounding box center [317, 159] width 475 height 41
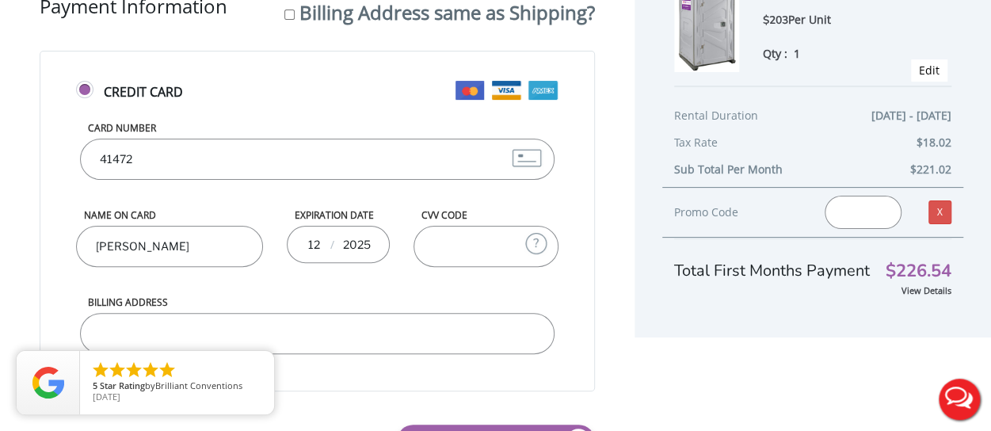
type input "4147202741582678"
click at [59, 175] on div "Credit Card Card Number 4147202741582678 Name on Card Kristofer Doerfler Expira…" at bounding box center [317, 221] width 555 height 341
click at [306, 245] on input "12" at bounding box center [313, 244] width 20 height 32
click at [315, 246] on input "12" at bounding box center [313, 244] width 20 height 32
type input "1"
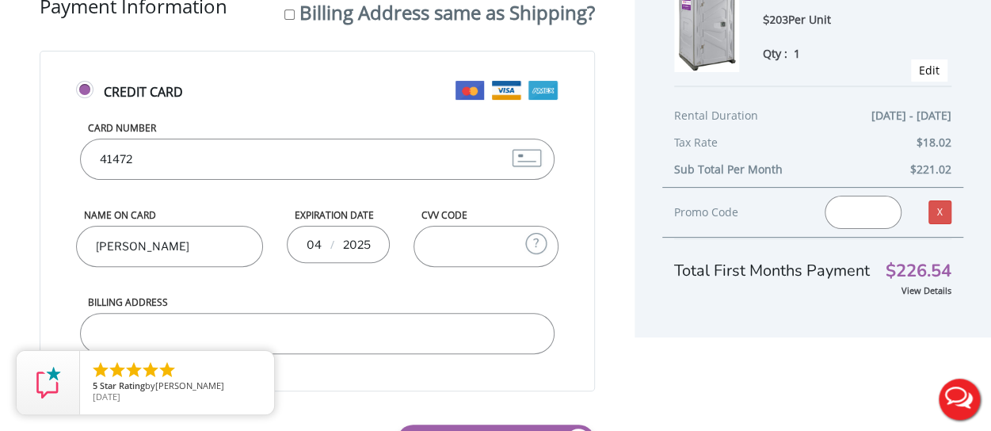
type input "04"
click at [366, 237] on input "2025" at bounding box center [357, 244] width 32 height 32
type input "2030"
click at [466, 239] on input "CVV Code" at bounding box center [486, 246] width 145 height 41
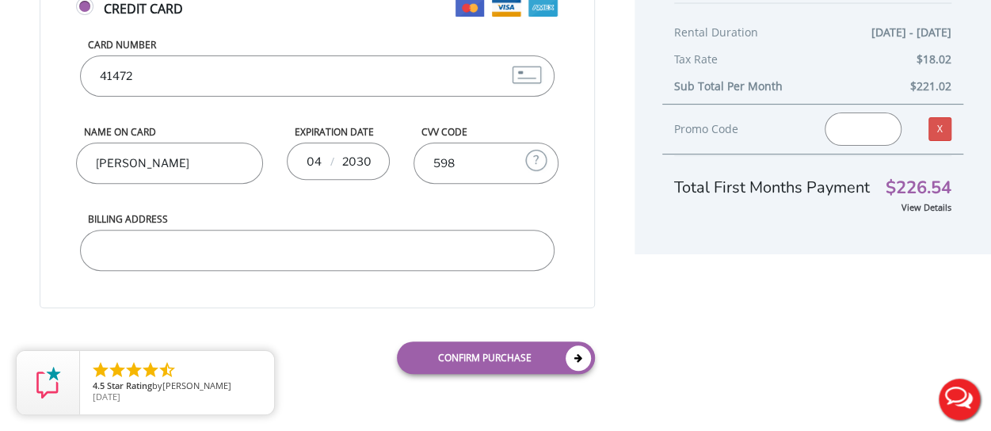
type input "598"
click at [399, 250] on input "Billing Address" at bounding box center [317, 250] width 475 height 41
click at [246, 240] on input "240 Forest Rd" at bounding box center [317, 250] width 475 height 41
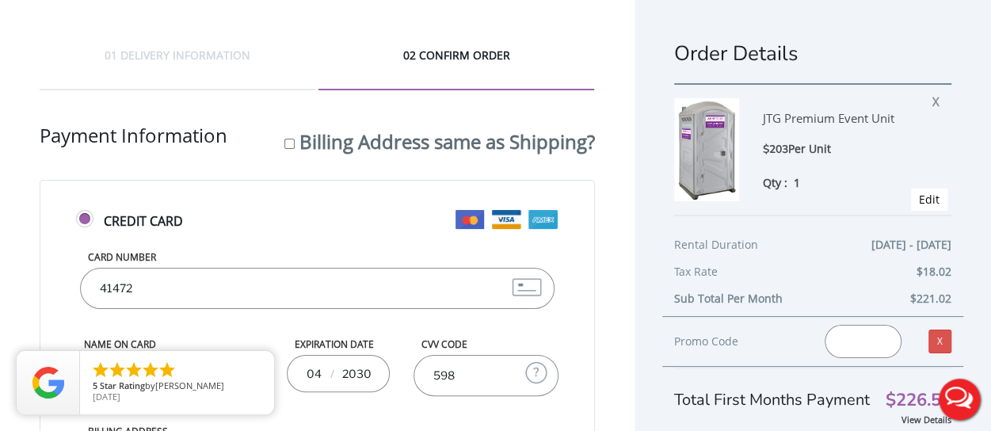
type input "240 Forest Rd, Douglaston NY, 11363"
click at [288, 145] on input "Billing Address same as Shipping?" at bounding box center [289, 144] width 10 height 10
checkbox input "true"
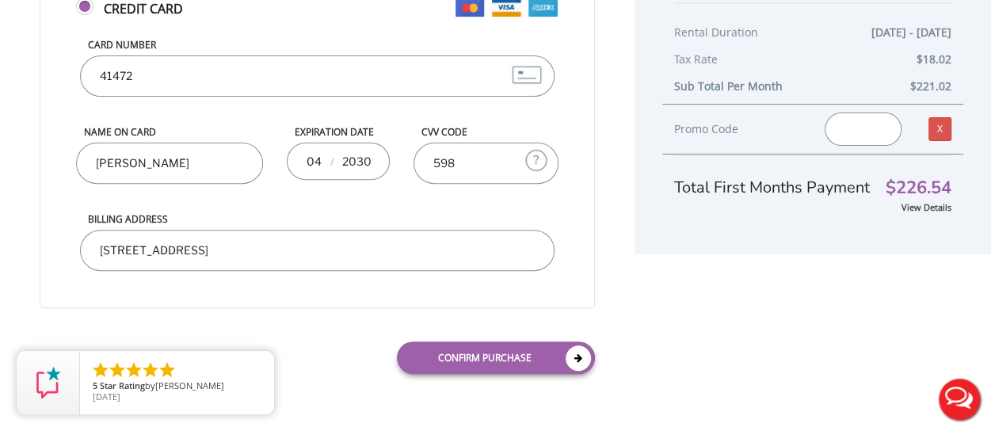
click at [477, 166] on input "598" at bounding box center [486, 163] width 145 height 41
type input "5"
type input "600"
click at [456, 289] on div "Billing Address 240 Forest Rd, Douglaston NY, 11363" at bounding box center [317, 255] width 483 height 87
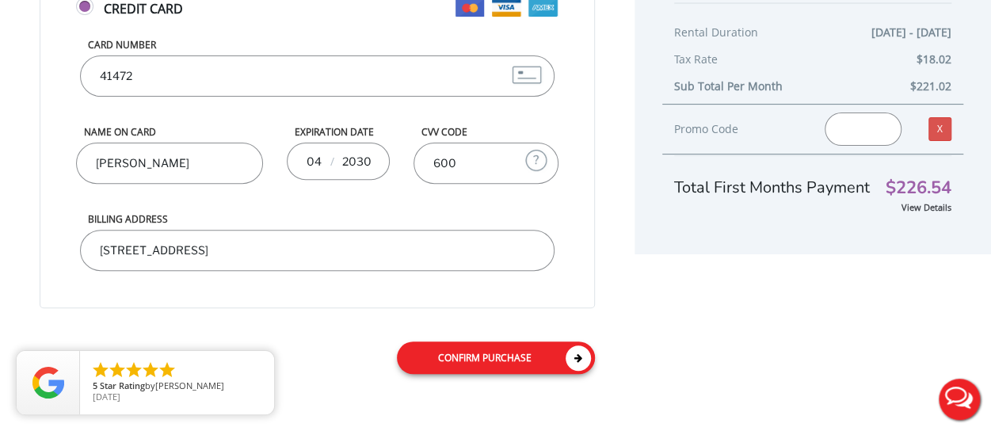
click at [483, 354] on link "Confirm purchase" at bounding box center [496, 358] width 198 height 32
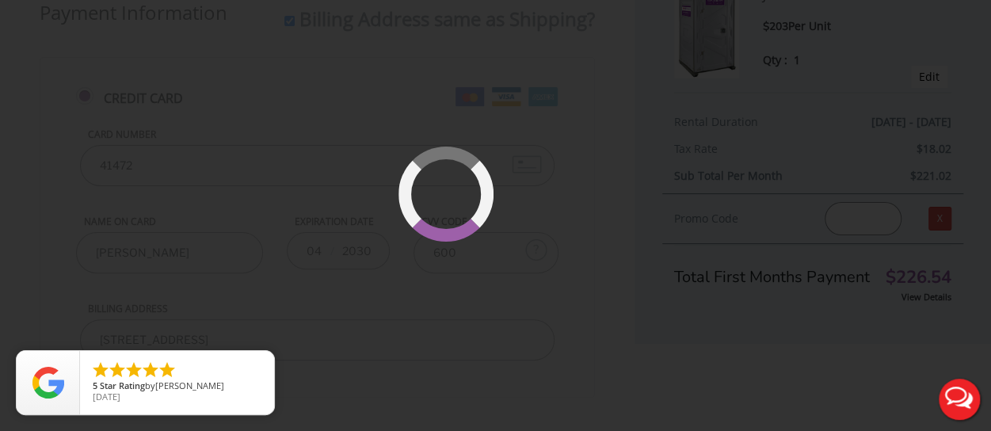
scroll to position [122, 0]
click at [499, 231] on div at bounding box center [493, 241] width 113 height 113
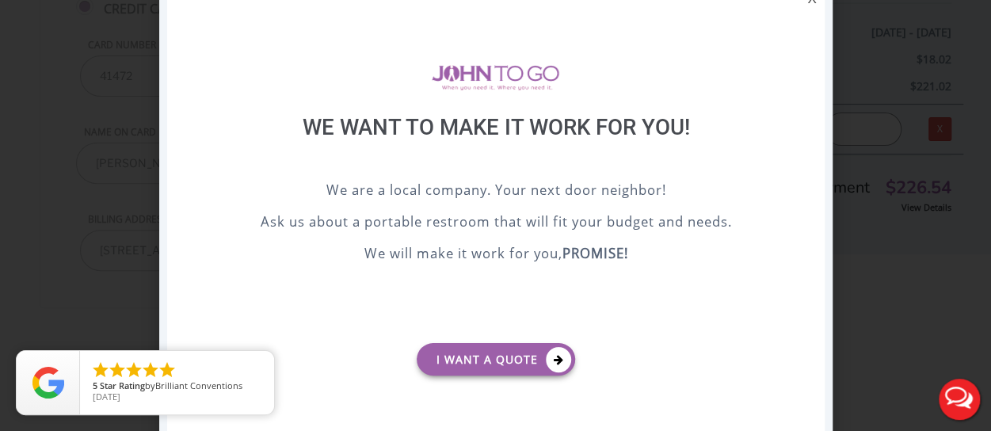
scroll to position [0, 0]
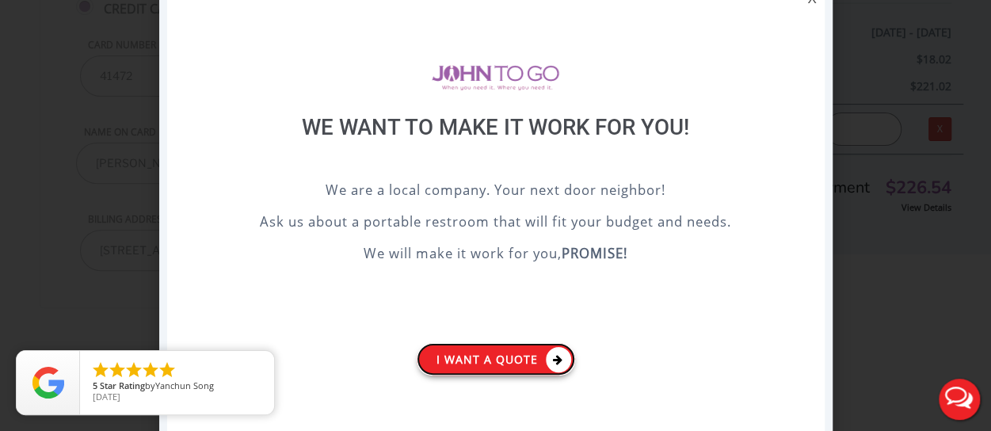
drag, startPoint x: 523, startPoint y: 347, endPoint x: 492, endPoint y: 349, distance: 30.9
click at [492, 349] on link "I want a Quote" at bounding box center [496, 359] width 158 height 32
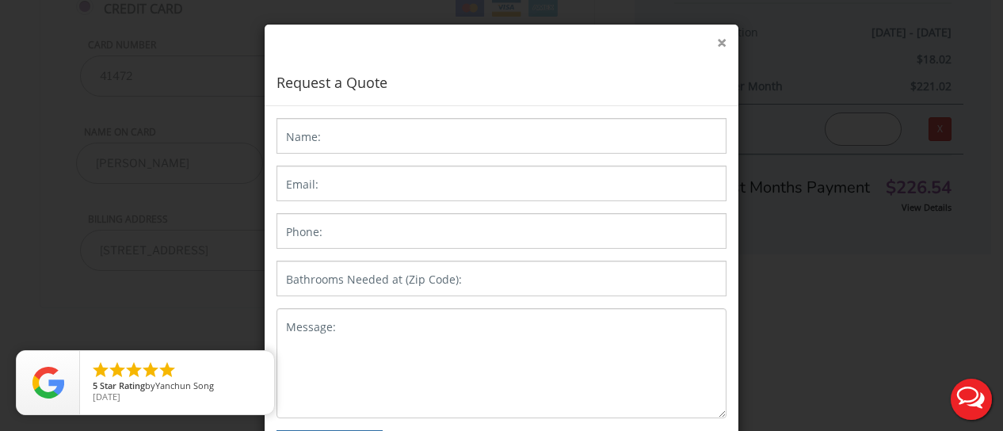
click at [717, 44] on button "×" at bounding box center [722, 43] width 10 height 17
